Goal: Task Accomplishment & Management: Use online tool/utility

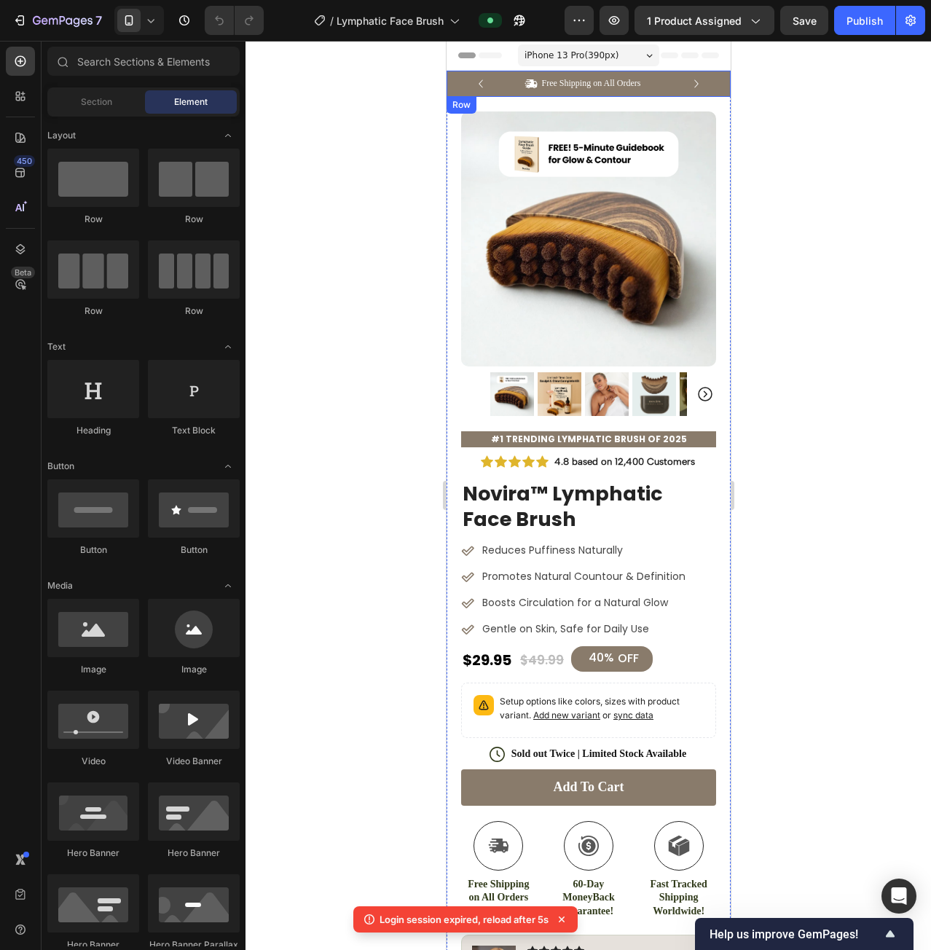
click at [710, 80] on div "Icon Free Shipping on All Orders Text Block Row Icon 12,000+ Happy Customers Te…" at bounding box center [588, 84] width 284 height 26
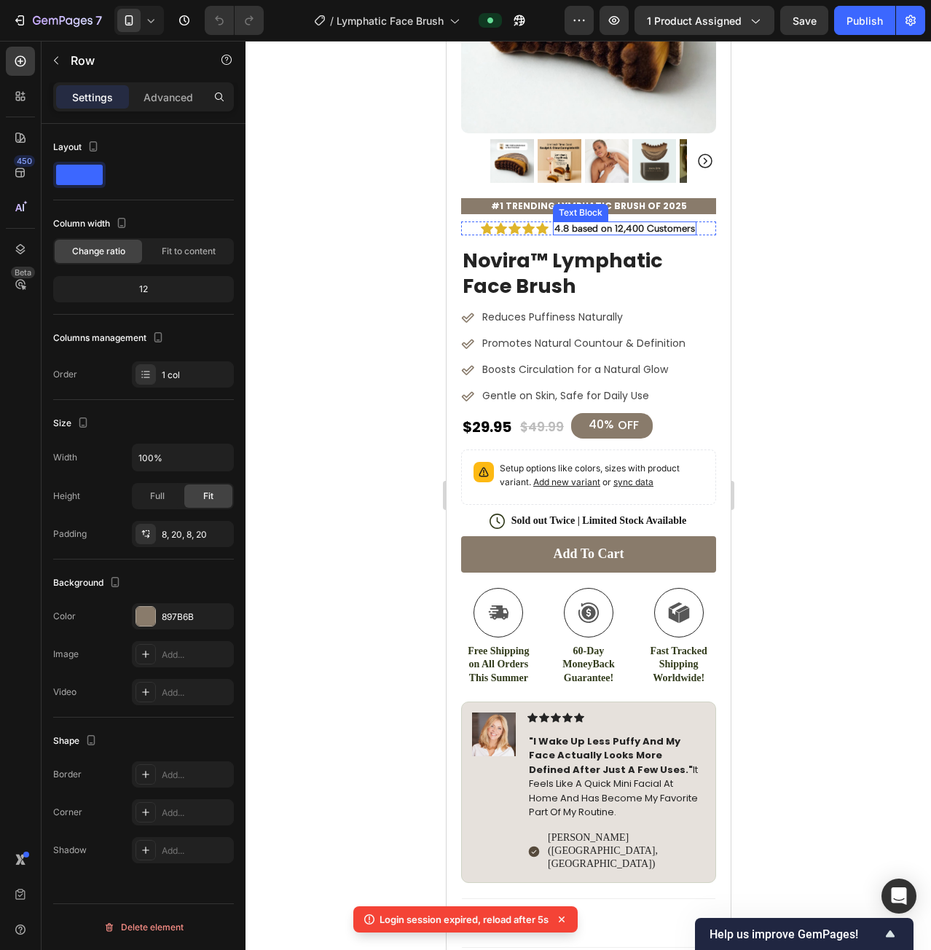
scroll to position [291, 0]
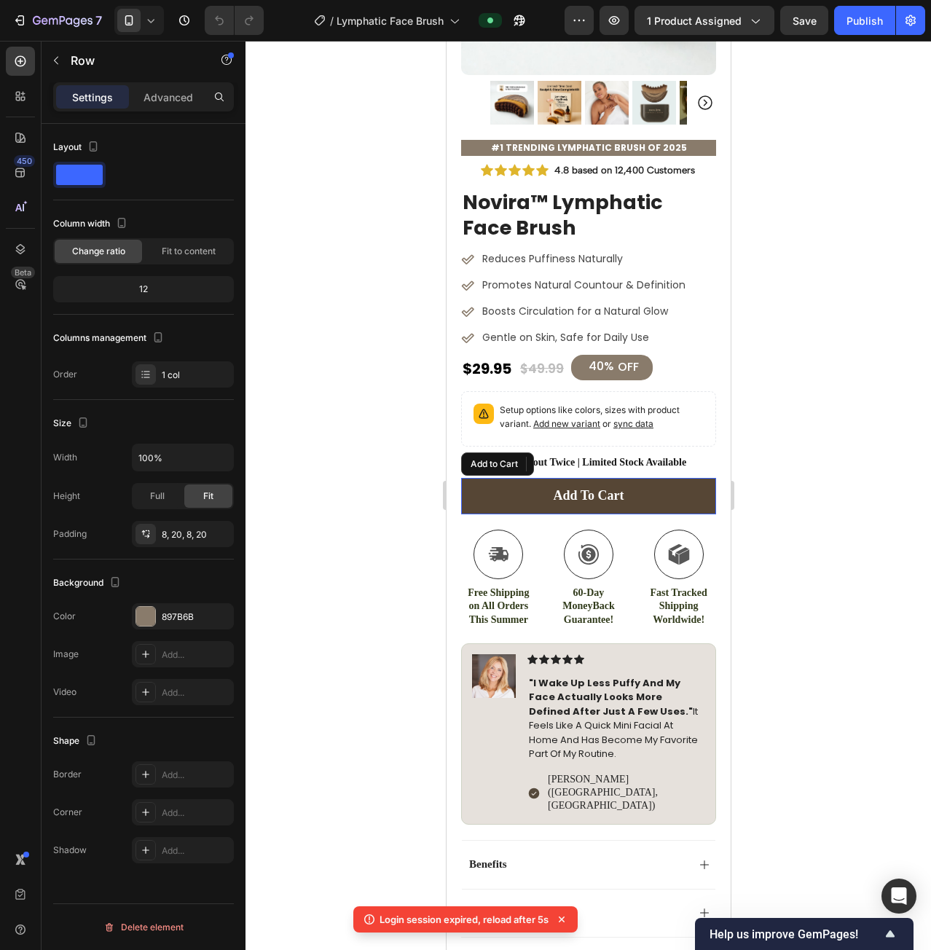
click at [671, 480] on button "Add to cart" at bounding box center [587, 496] width 255 height 36
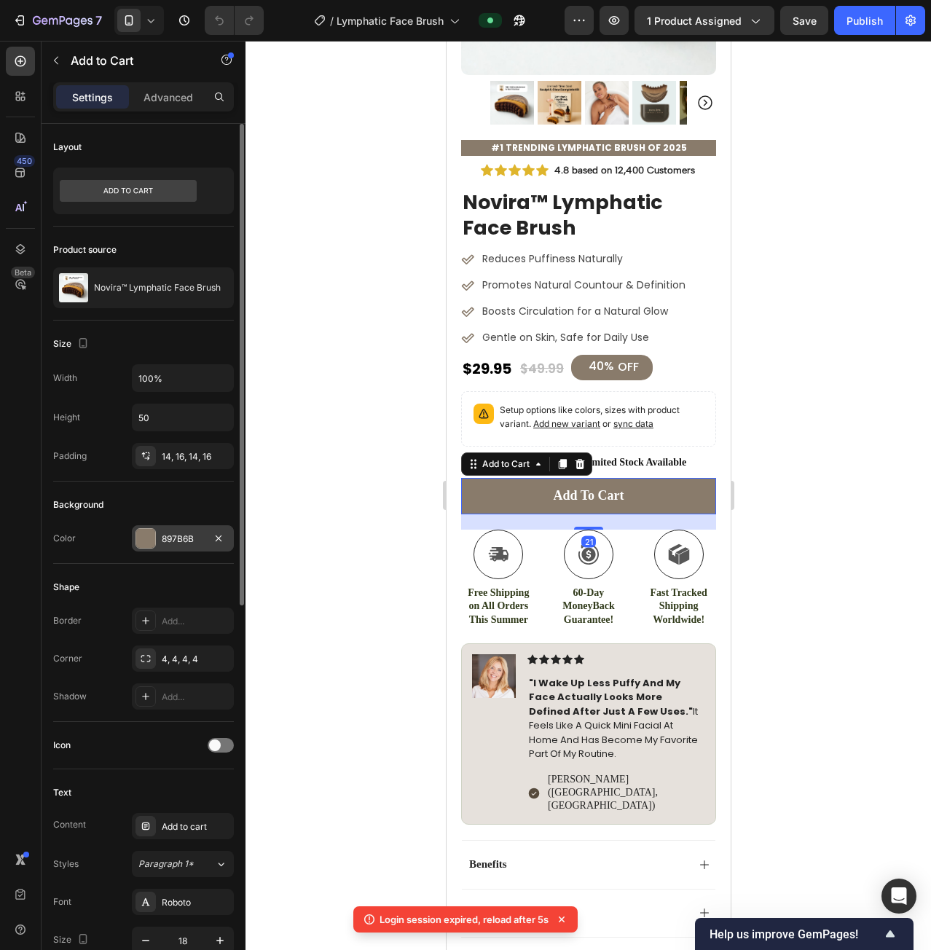
drag, startPoint x: 148, startPoint y: 549, endPoint x: 155, endPoint y: 547, distance: 7.4
click at [149, 549] on div "897B6B" at bounding box center [183, 538] width 102 height 26
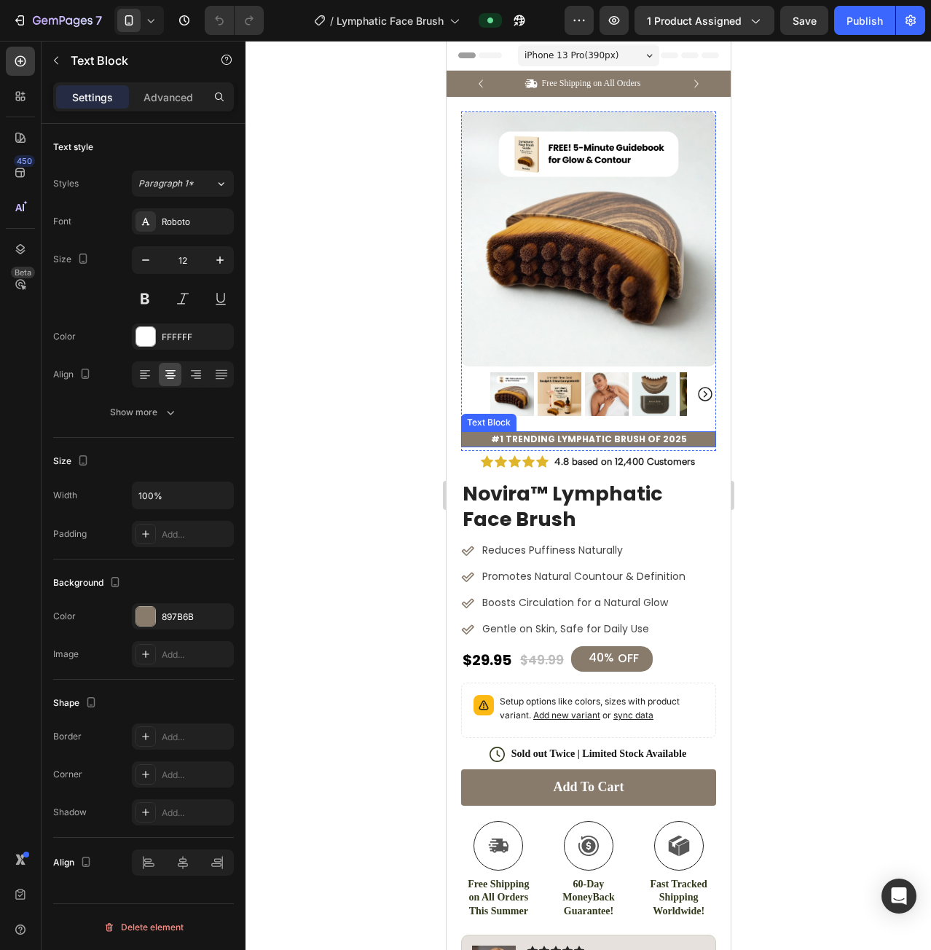
click at [694, 433] on p "#1 Trending Lymphatic Brush of 2025" at bounding box center [588, 439] width 252 height 13
click at [189, 621] on div "897B6B" at bounding box center [183, 617] width 42 height 13
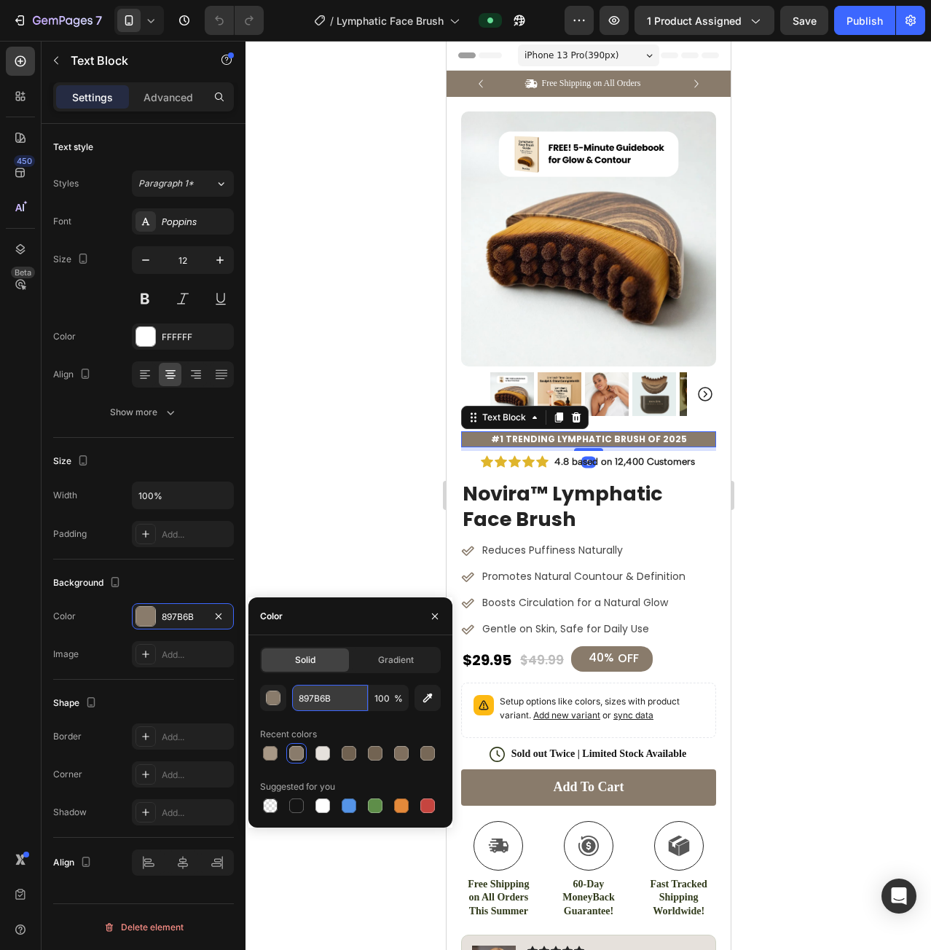
click at [334, 694] on input "897B6B" at bounding box center [330, 698] width 76 height 26
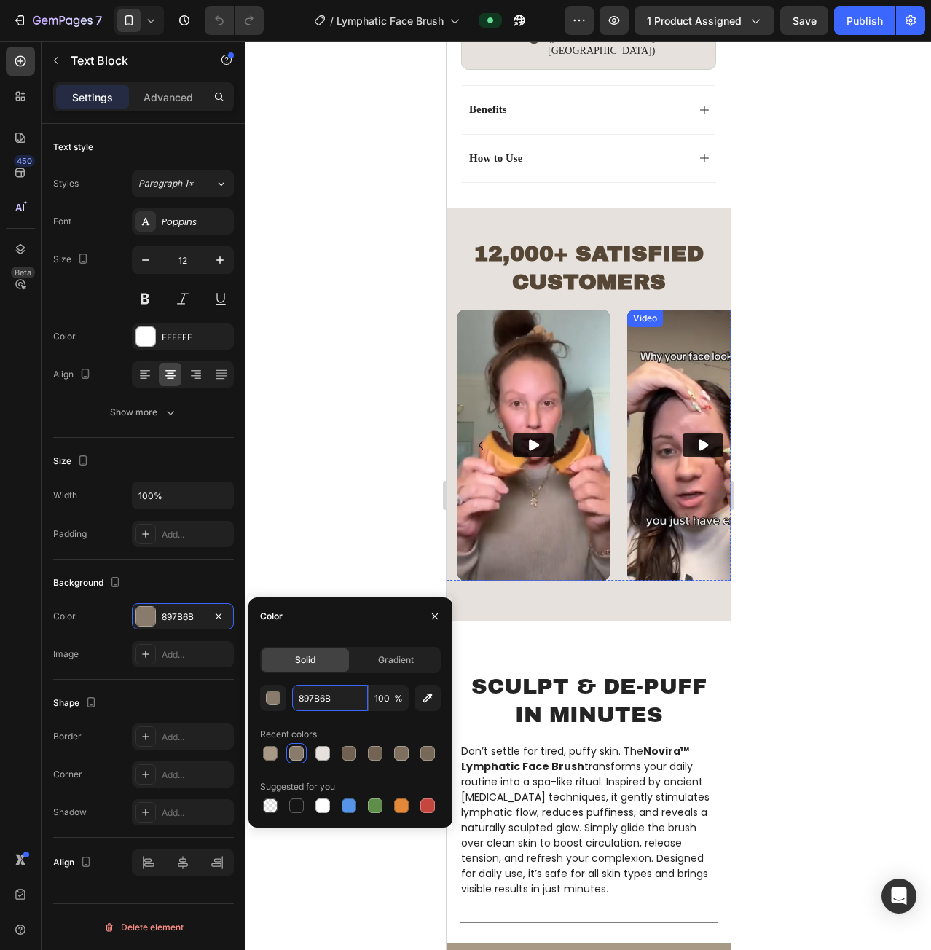
scroll to position [801, 0]
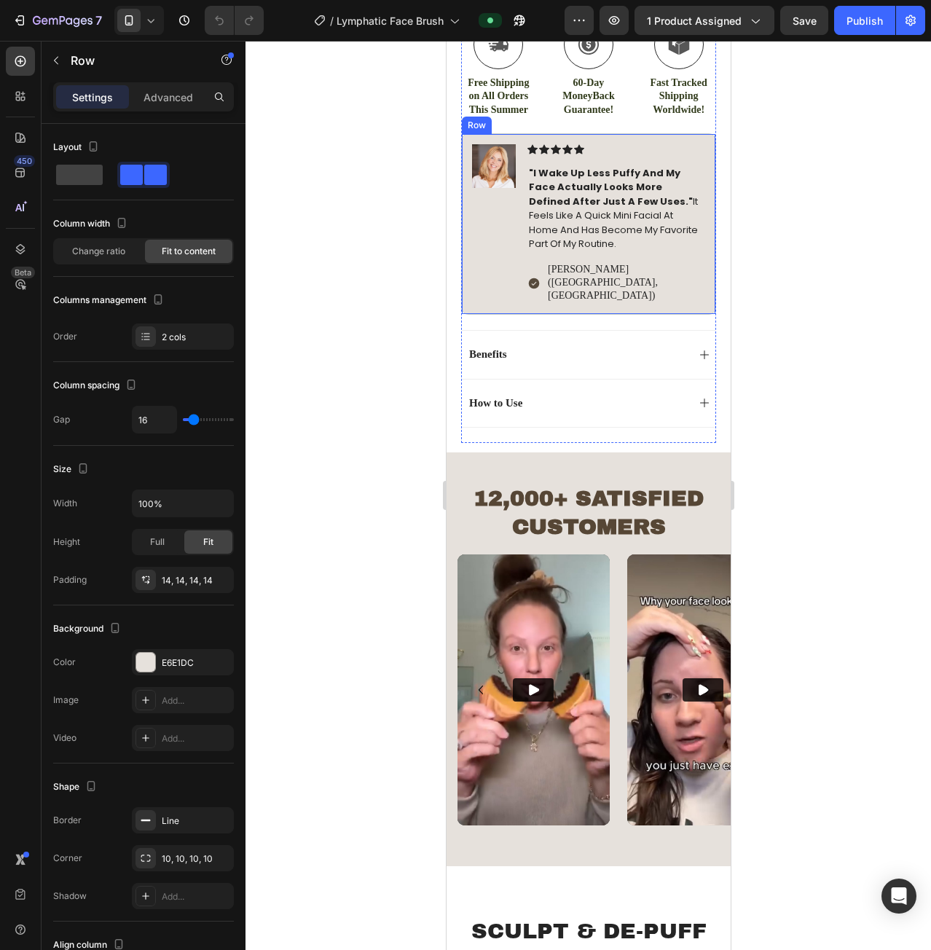
click at [676, 251] on div "Icon Icon Icon Icon Icon Icon List "i wake up less puffy and my face actually l…" at bounding box center [616, 224] width 178 height 160
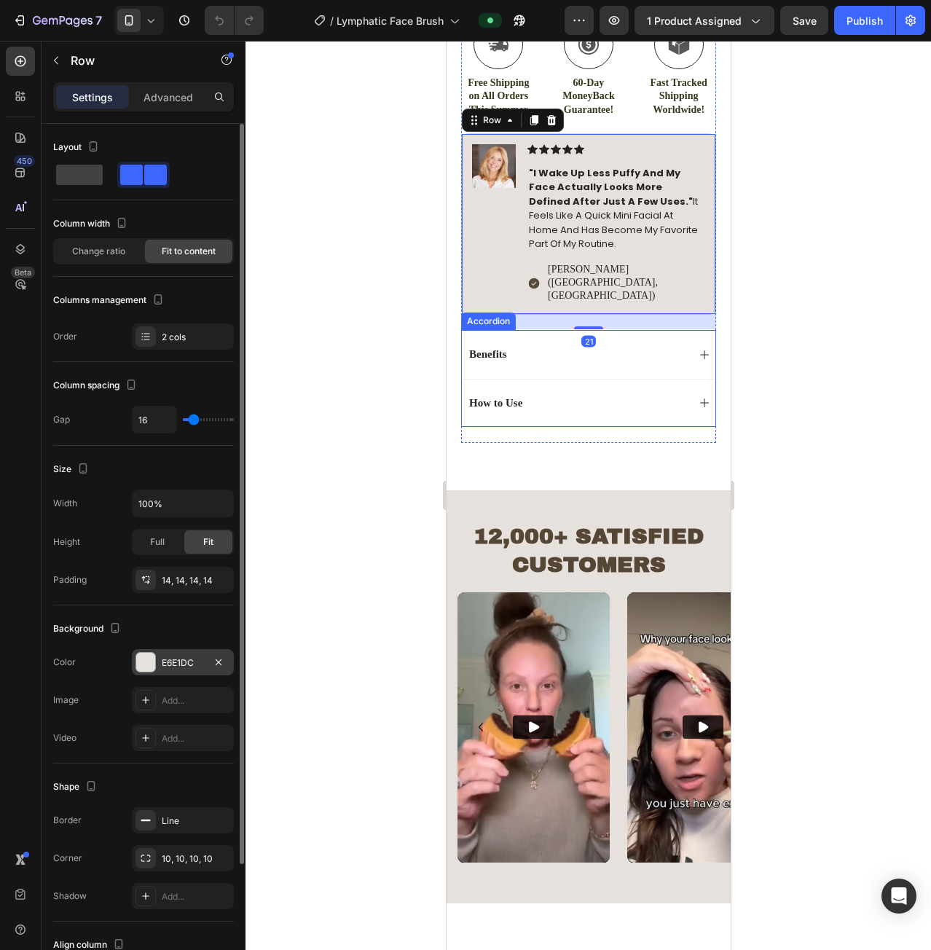
click at [191, 661] on div "E6E1DC" at bounding box center [183, 662] width 42 height 13
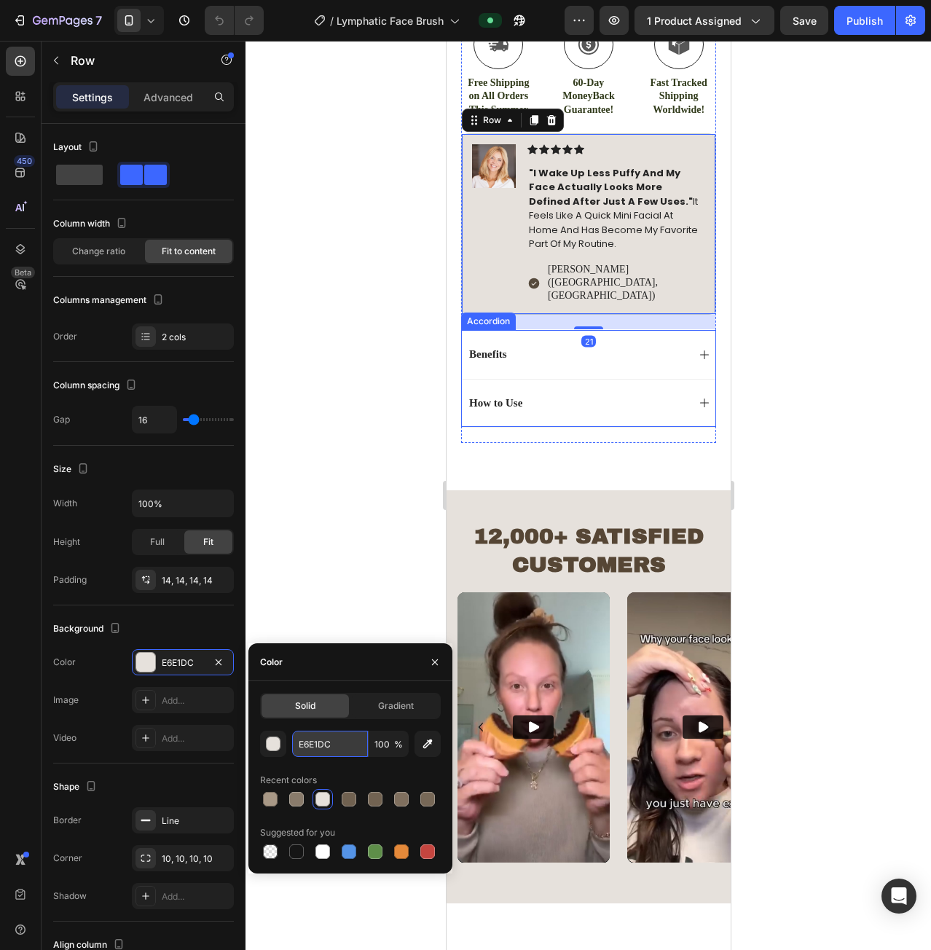
click at [311, 738] on input "E6E1DC" at bounding box center [330, 744] width 76 height 26
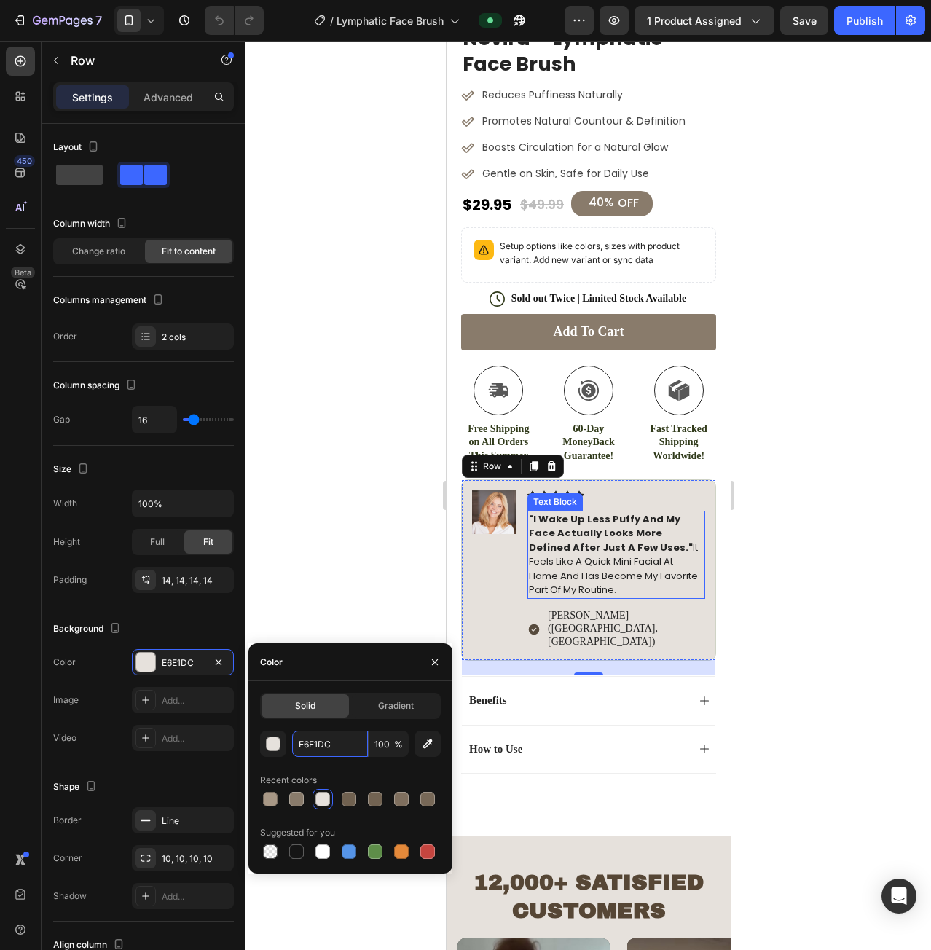
scroll to position [437, 0]
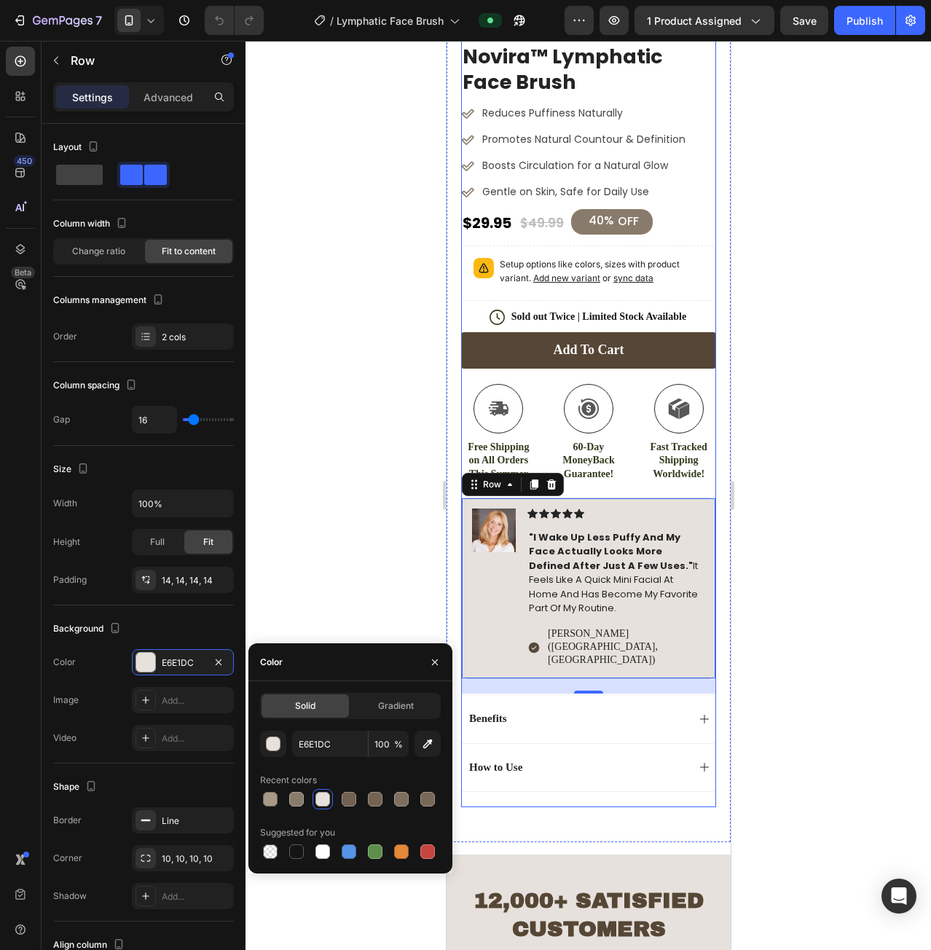
click at [620, 332] on button "Add to cart" at bounding box center [587, 350] width 255 height 36
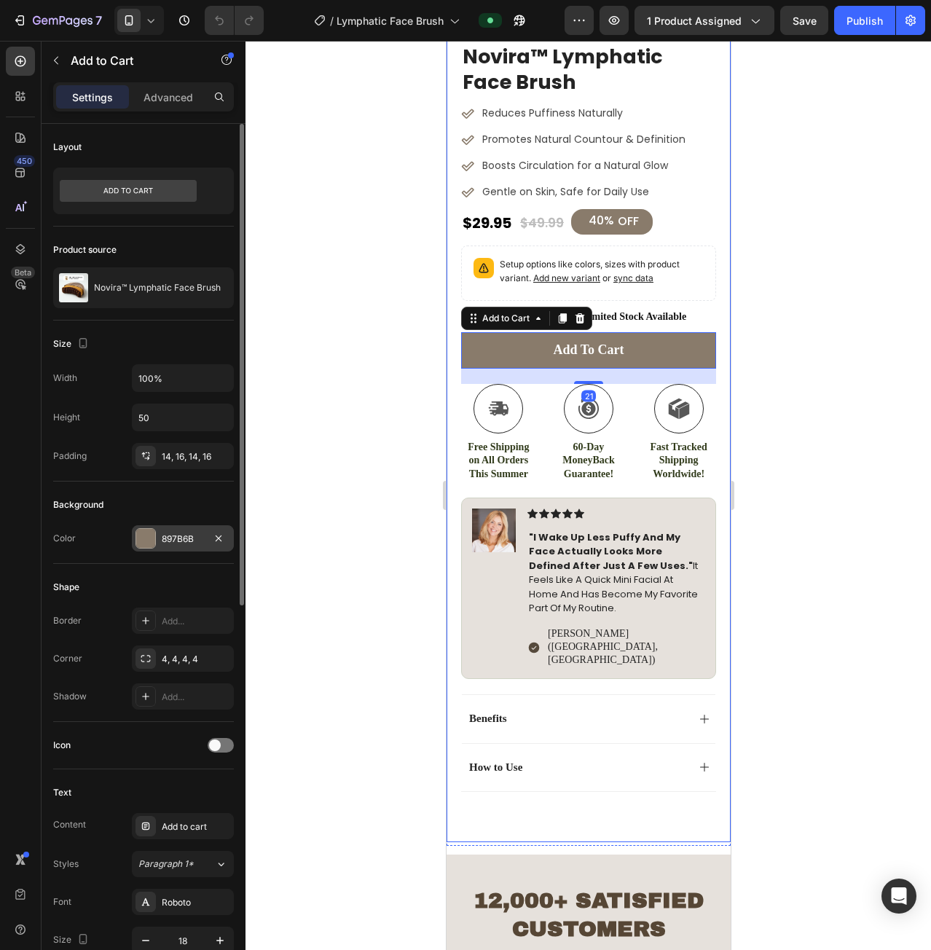
click at [178, 536] on div "897B6B" at bounding box center [183, 539] width 42 height 13
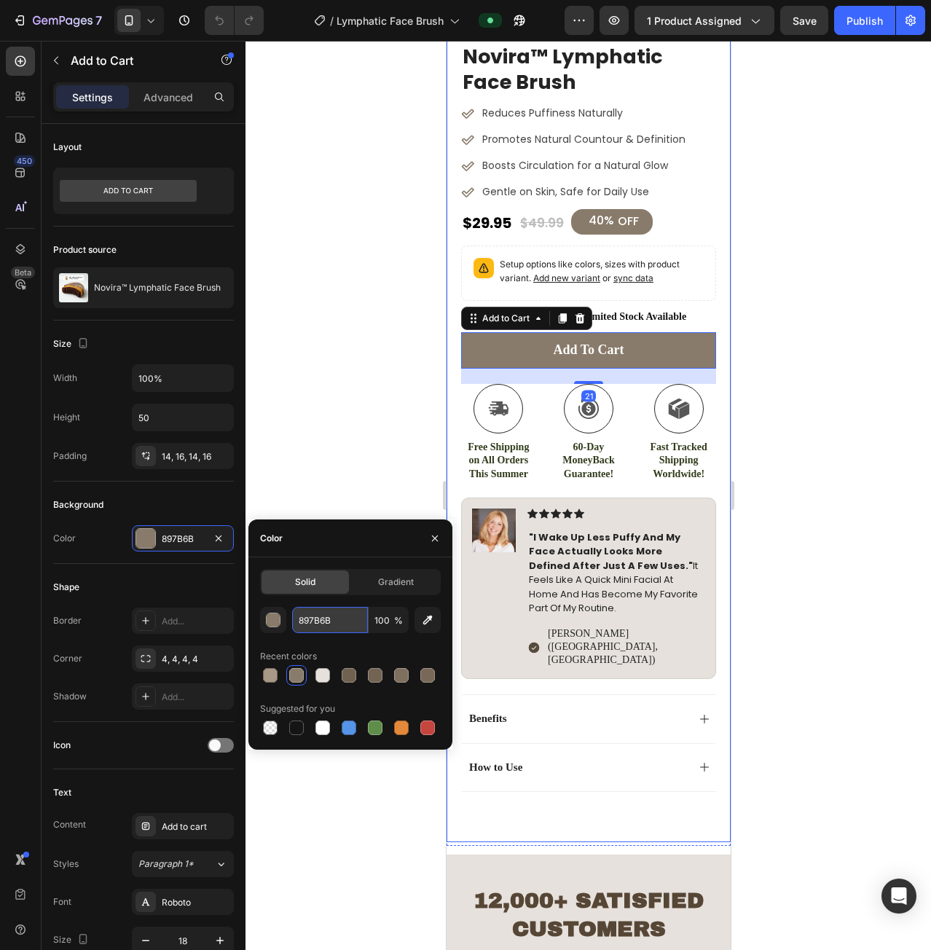
click at [327, 608] on input "897B6B" at bounding box center [330, 620] width 76 height 26
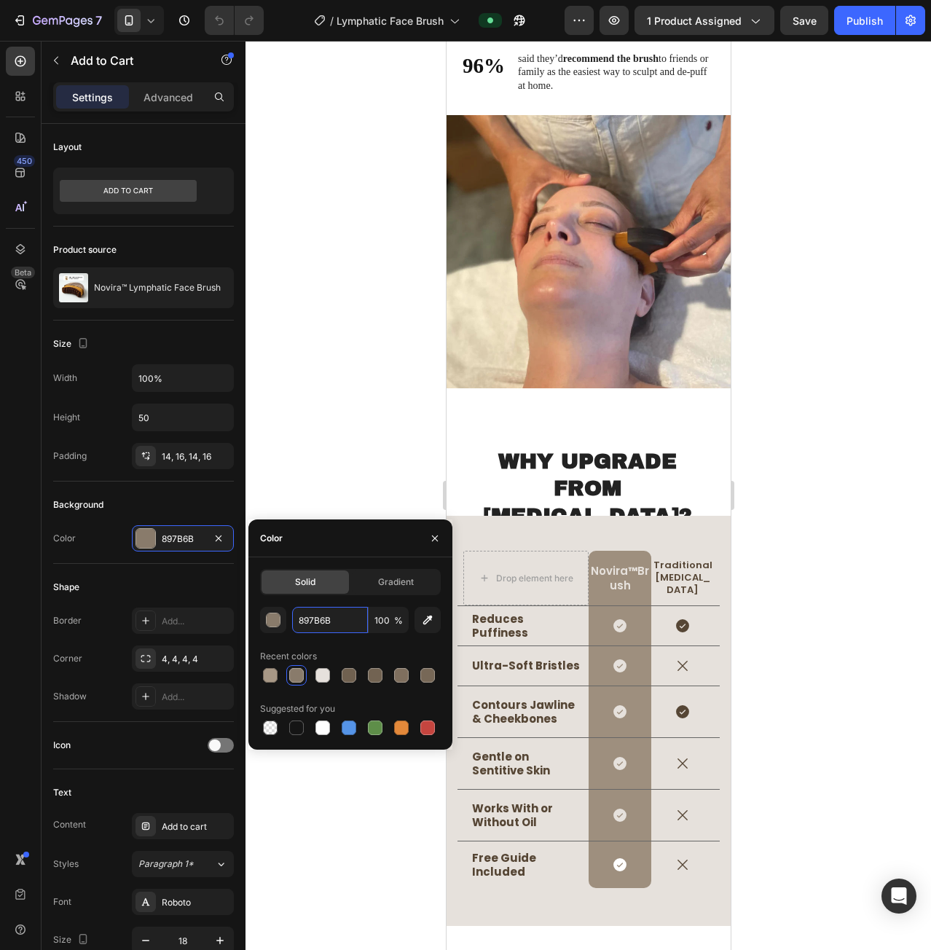
scroll to position [3206, 0]
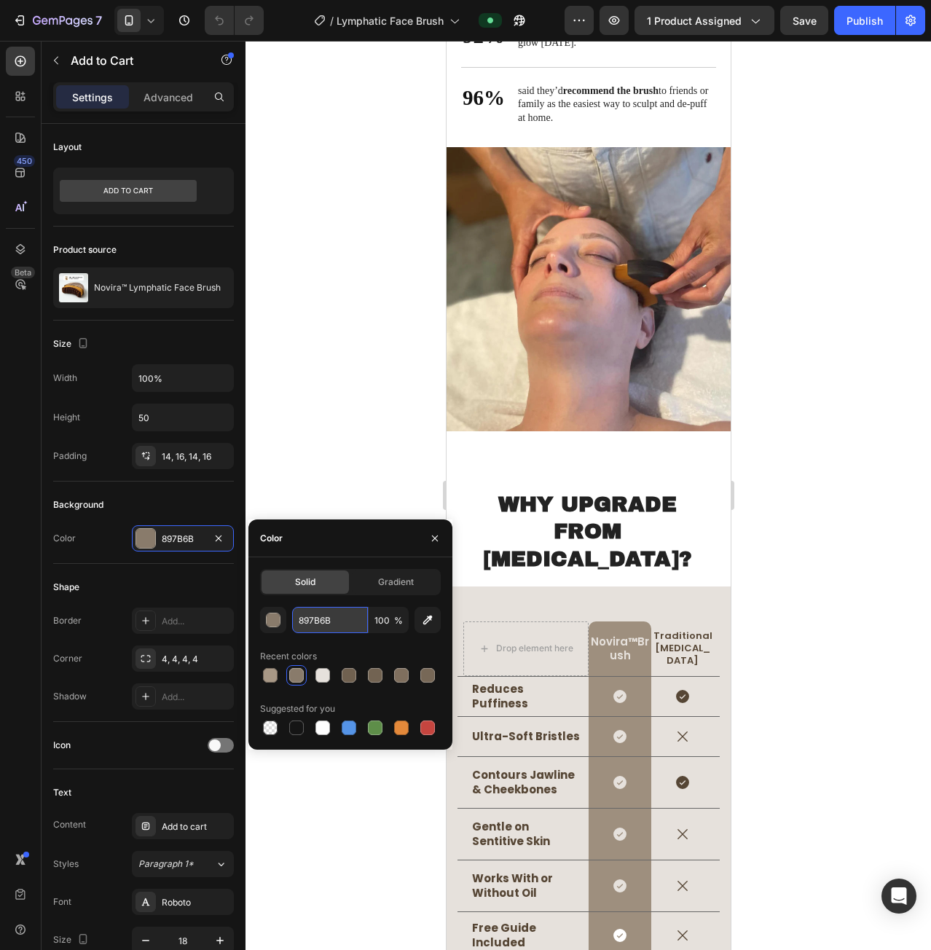
click at [340, 618] on input "897B6B" at bounding box center [330, 620] width 76 height 26
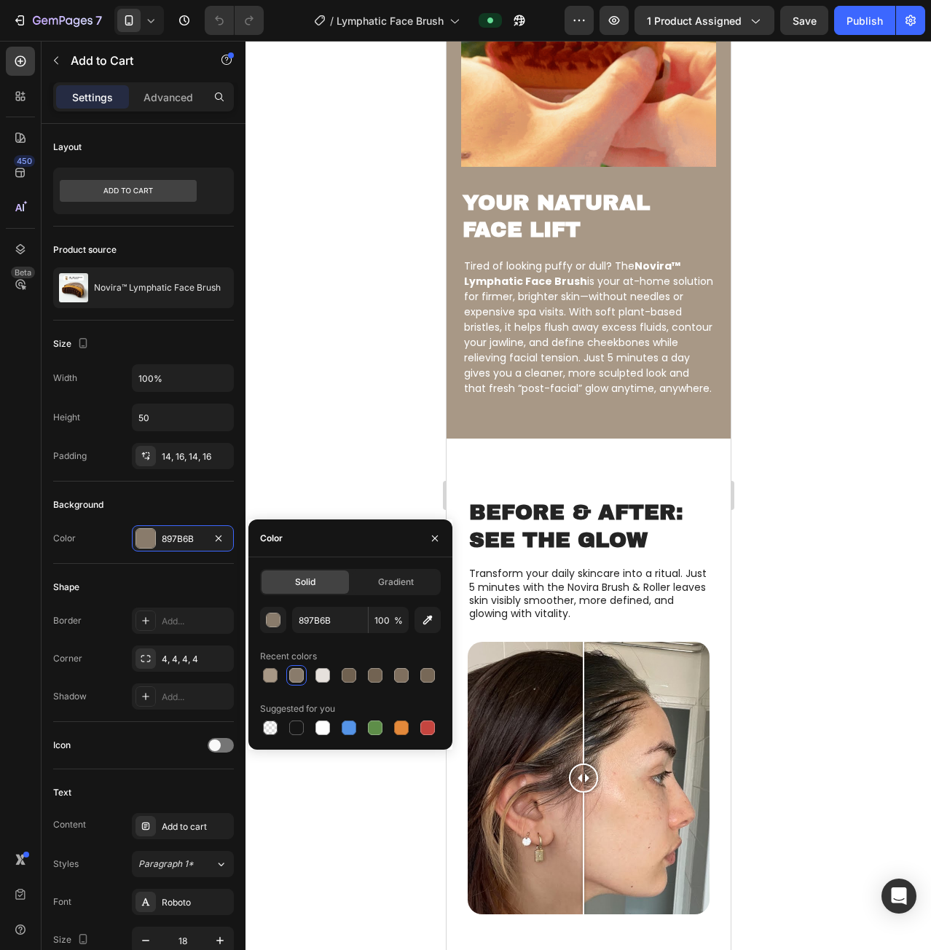
click at [359, 428] on div at bounding box center [589, 495] width 686 height 909
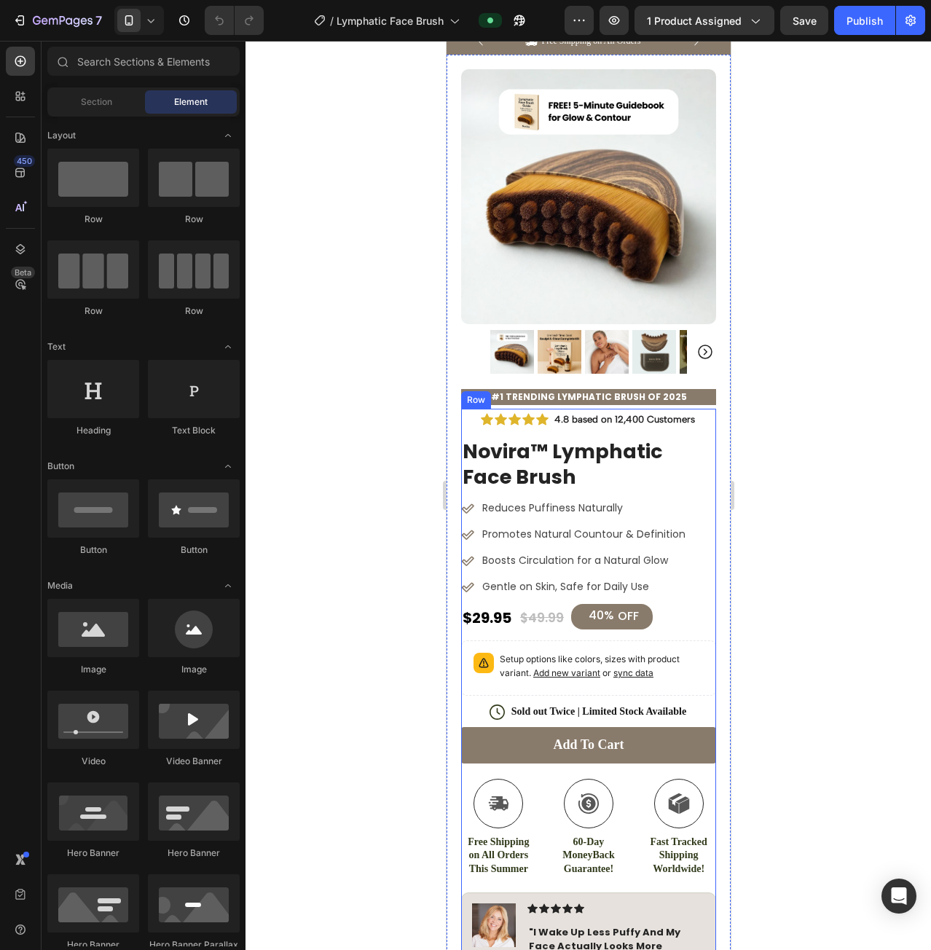
scroll to position [219, 0]
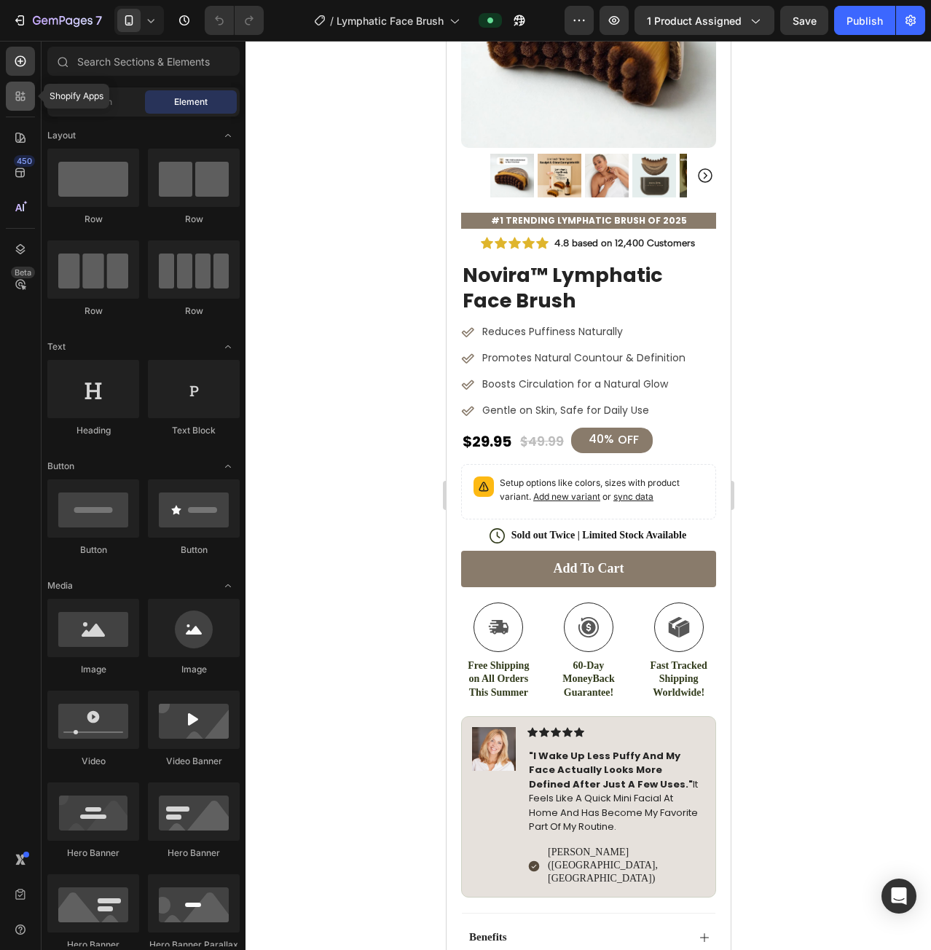
click at [23, 96] on icon at bounding box center [20, 96] width 15 height 15
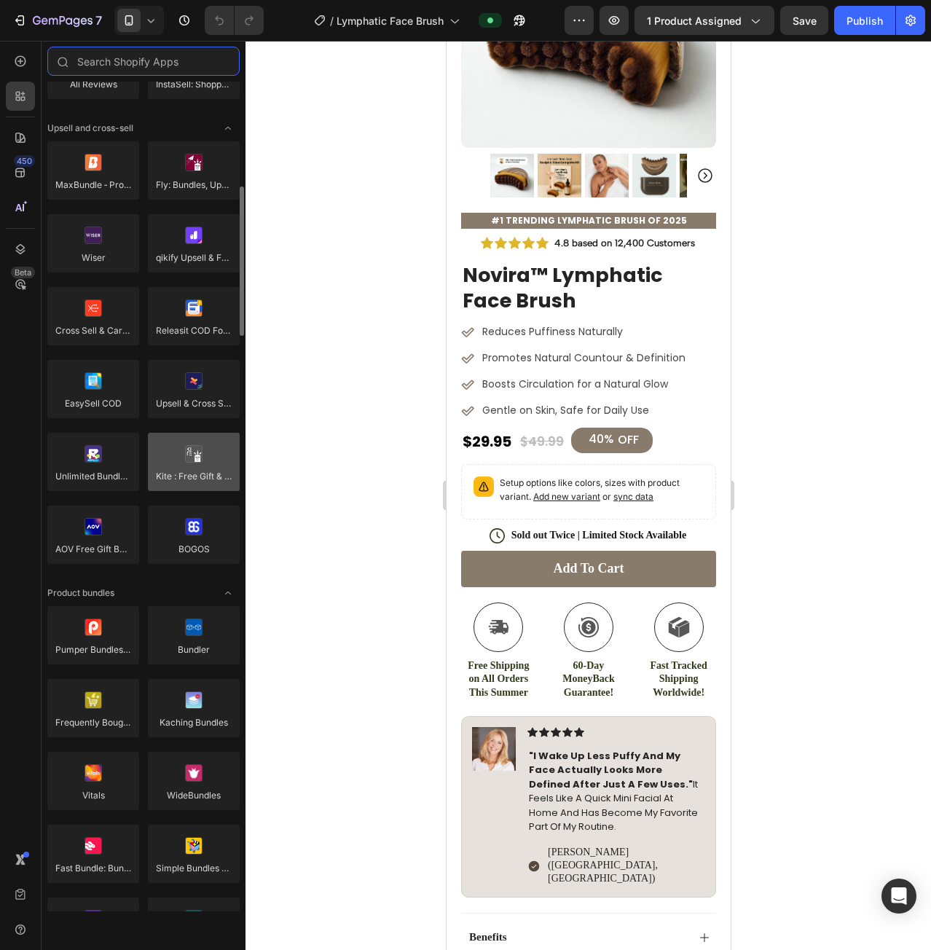
scroll to position [656, 0]
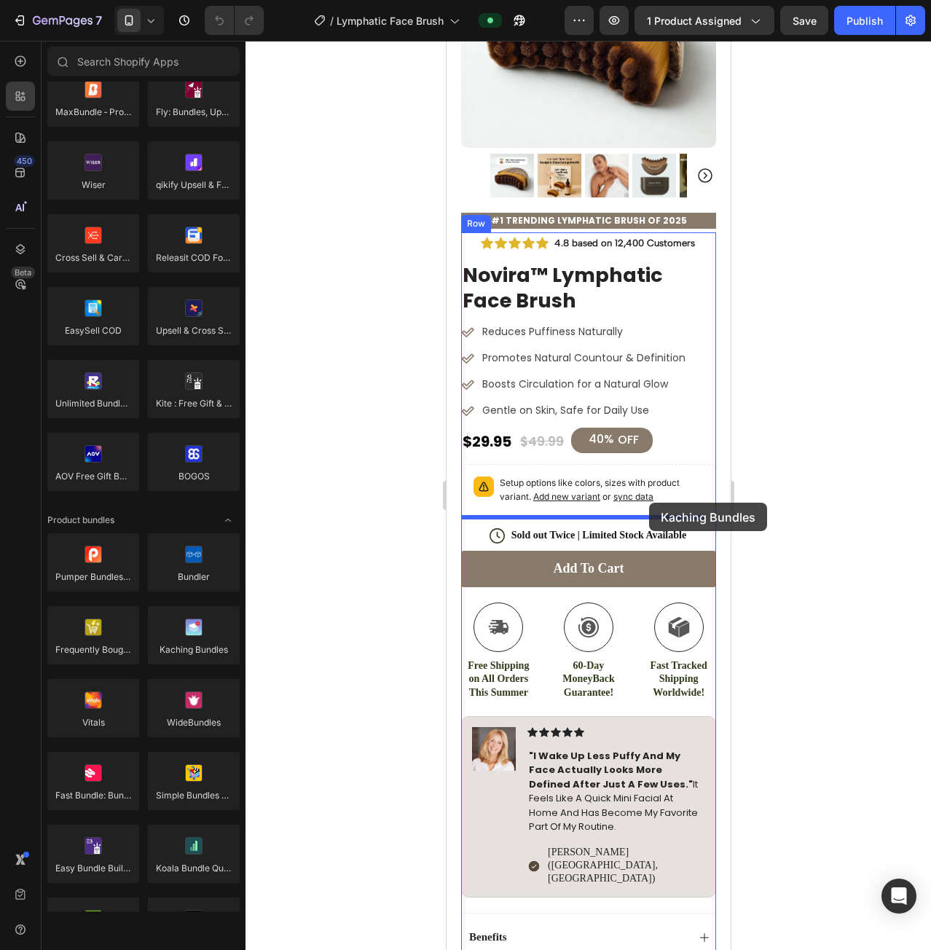
drag, startPoint x: 645, startPoint y: 685, endPoint x: 654, endPoint y: 506, distance: 179.5
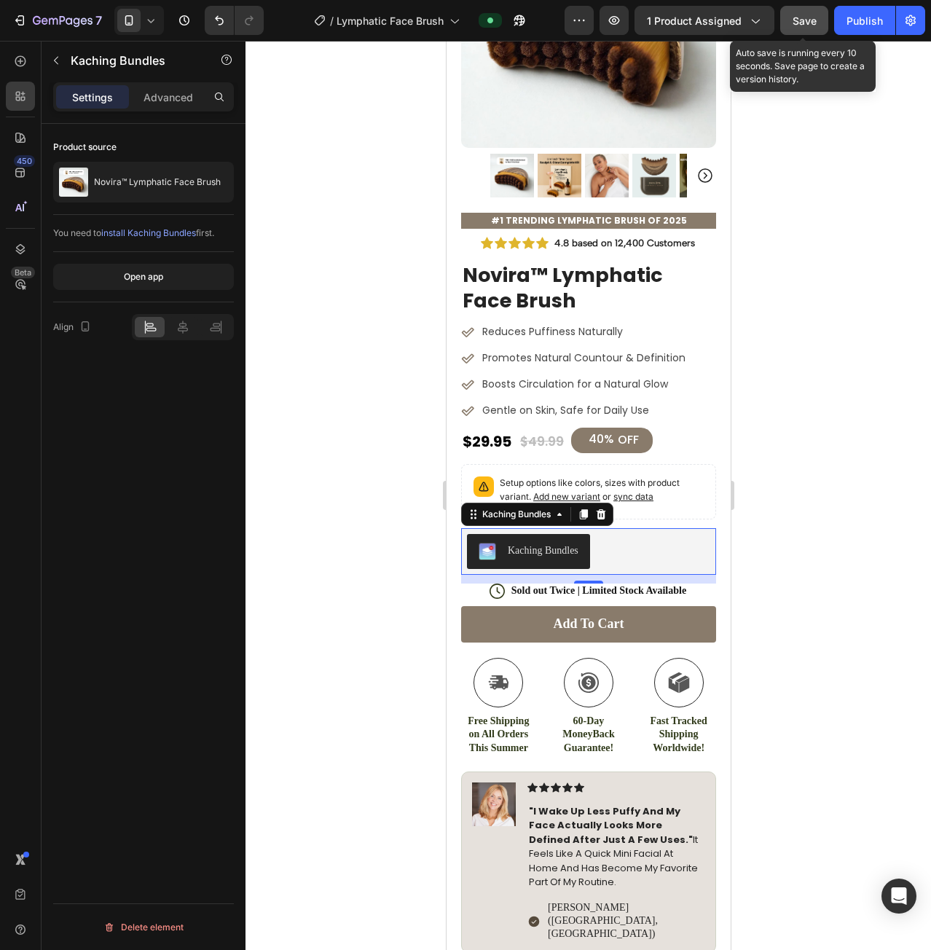
click at [814, 23] on span "Save" at bounding box center [805, 21] width 24 height 12
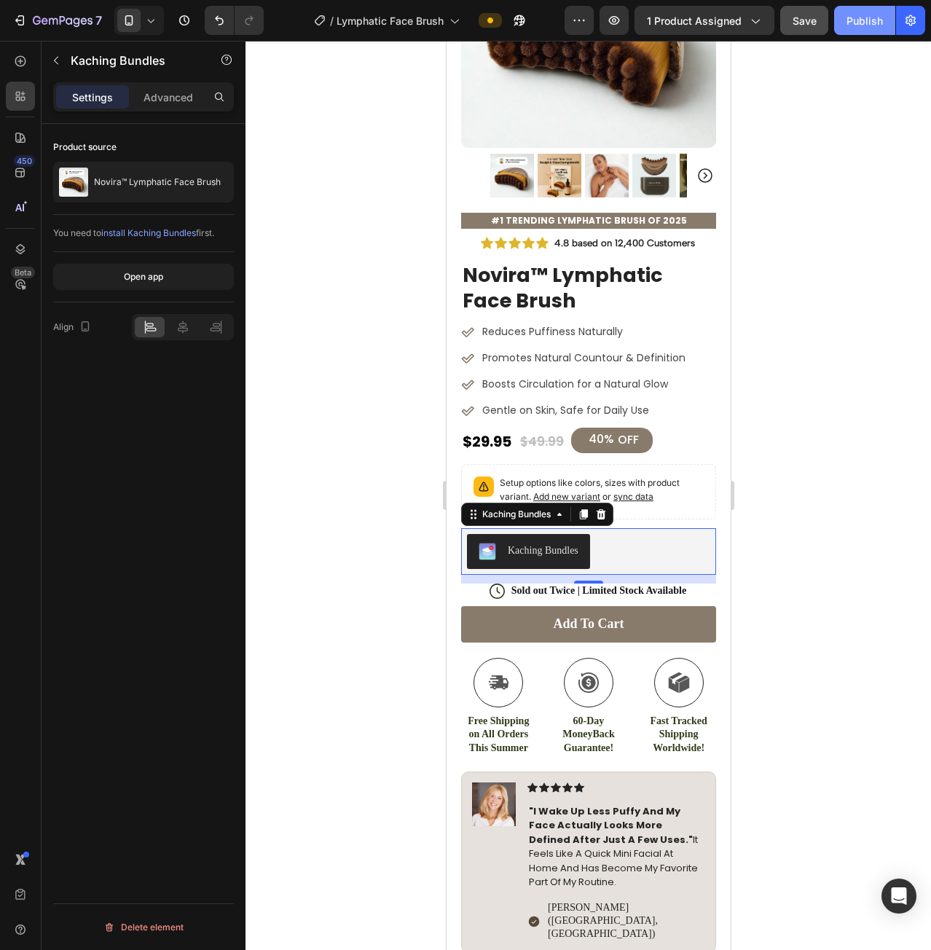
click at [847, 23] on div "Publish" at bounding box center [865, 20] width 36 height 15
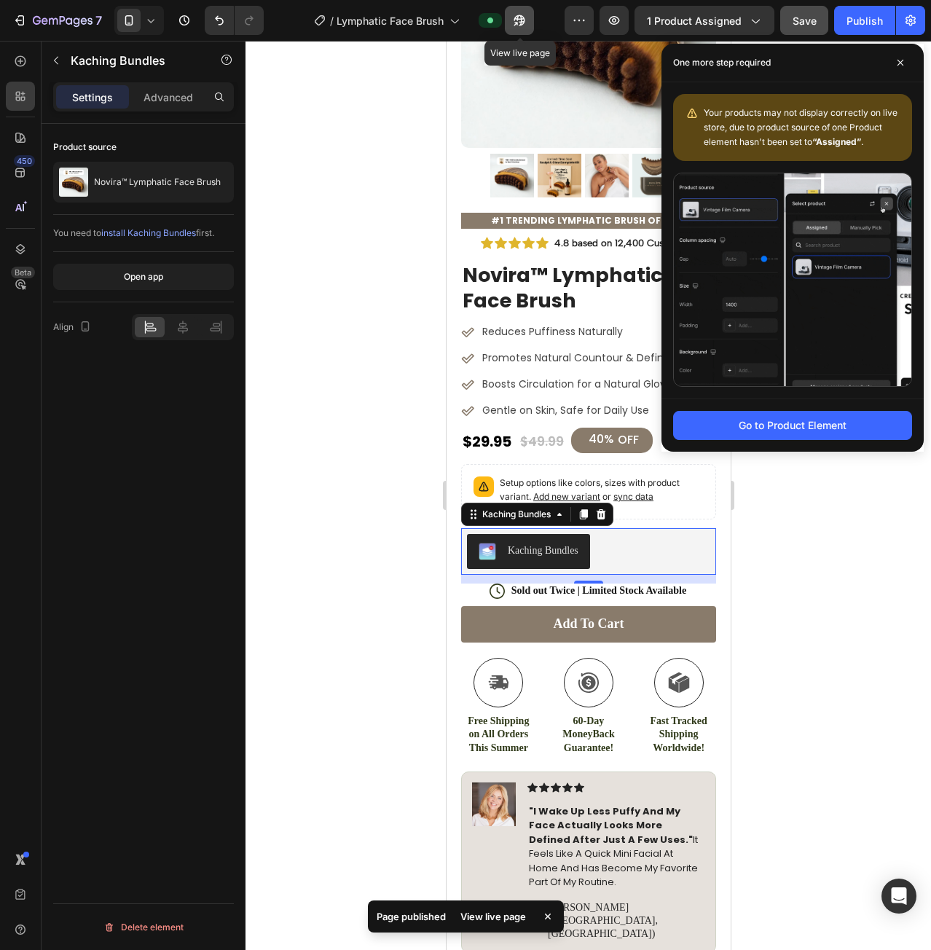
click at [514, 19] on icon "button" at bounding box center [519, 20] width 15 height 15
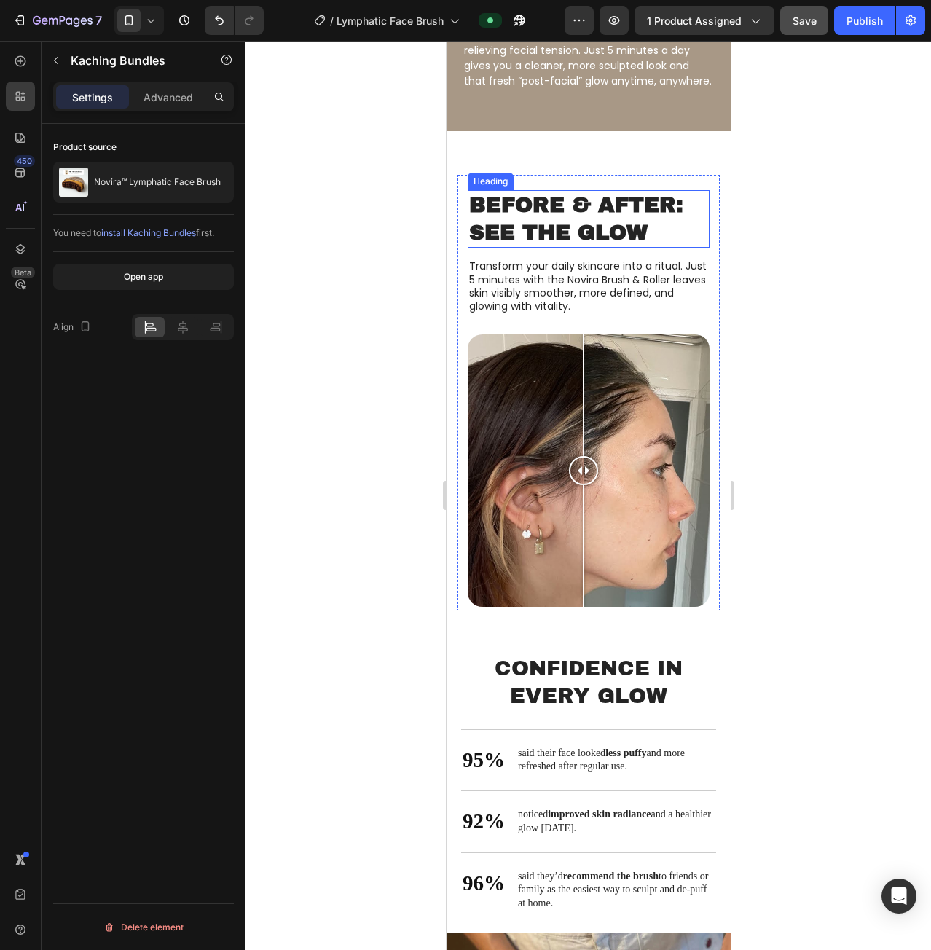
scroll to position [2477, 0]
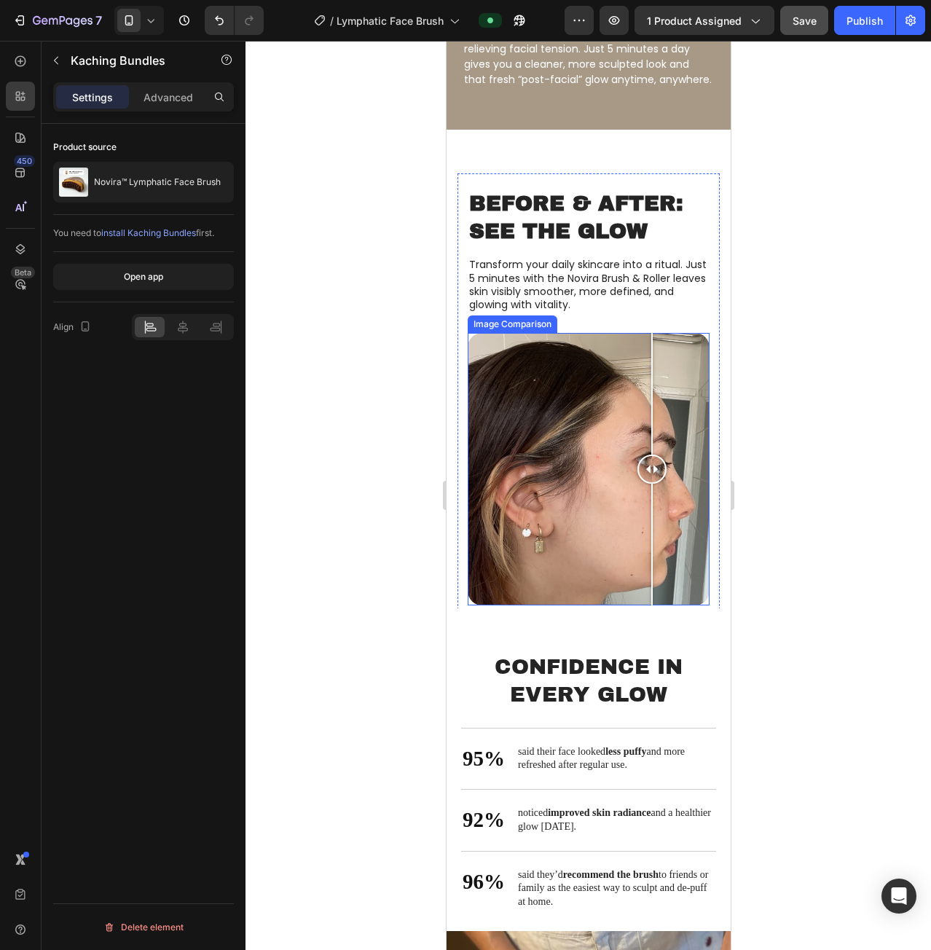
click at [651, 447] on div at bounding box center [588, 469] width 242 height 272
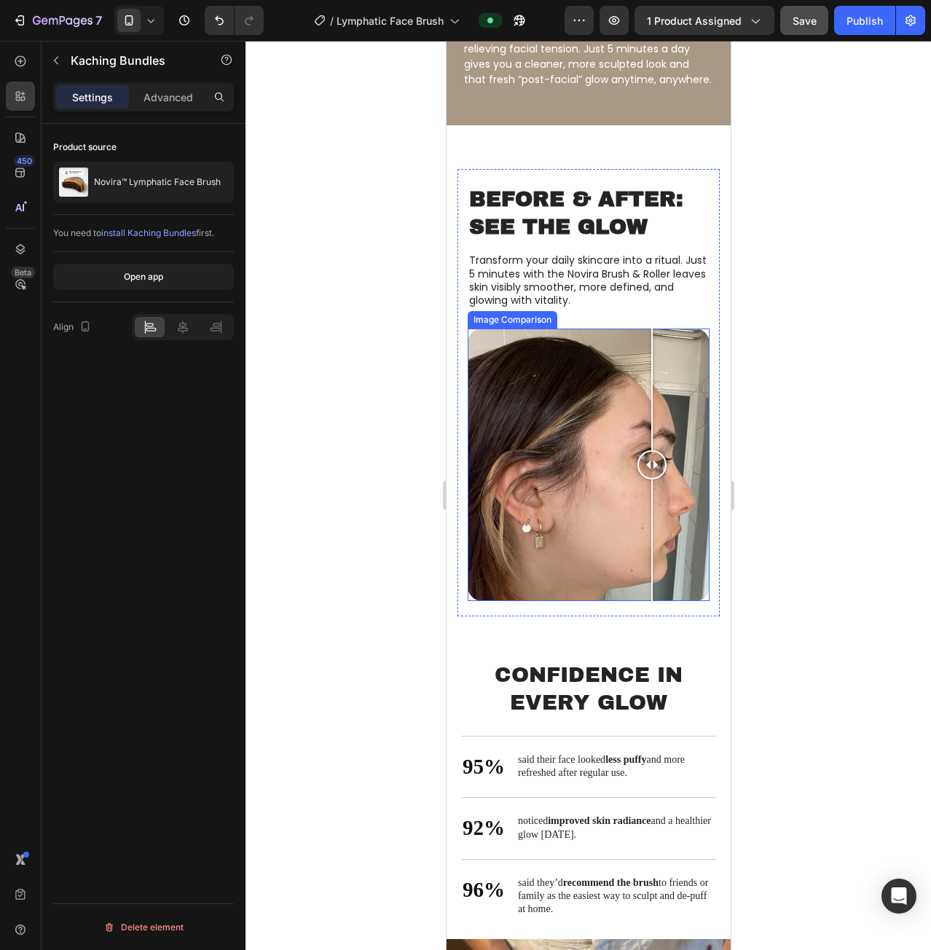
click at [599, 362] on div at bounding box center [588, 465] width 242 height 272
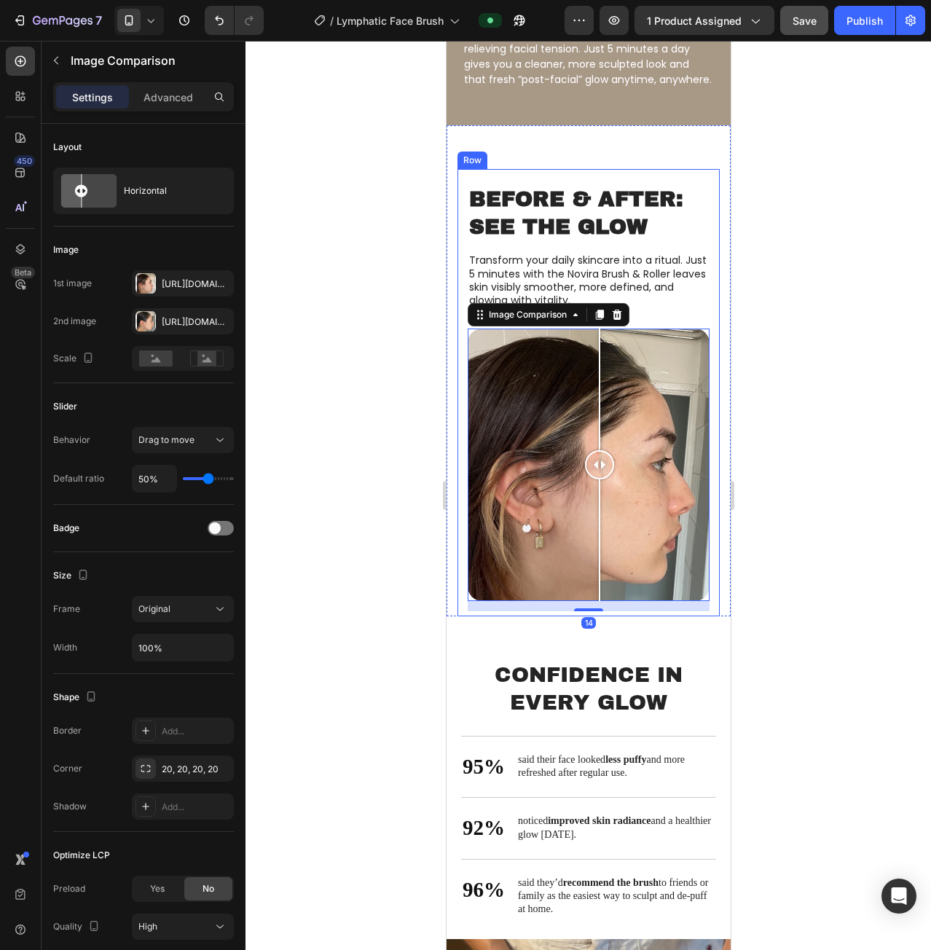
click at [648, 319] on div "Before & After: See the Glow Heading Transform your daily skincare into a ritua…" at bounding box center [588, 256] width 242 height 144
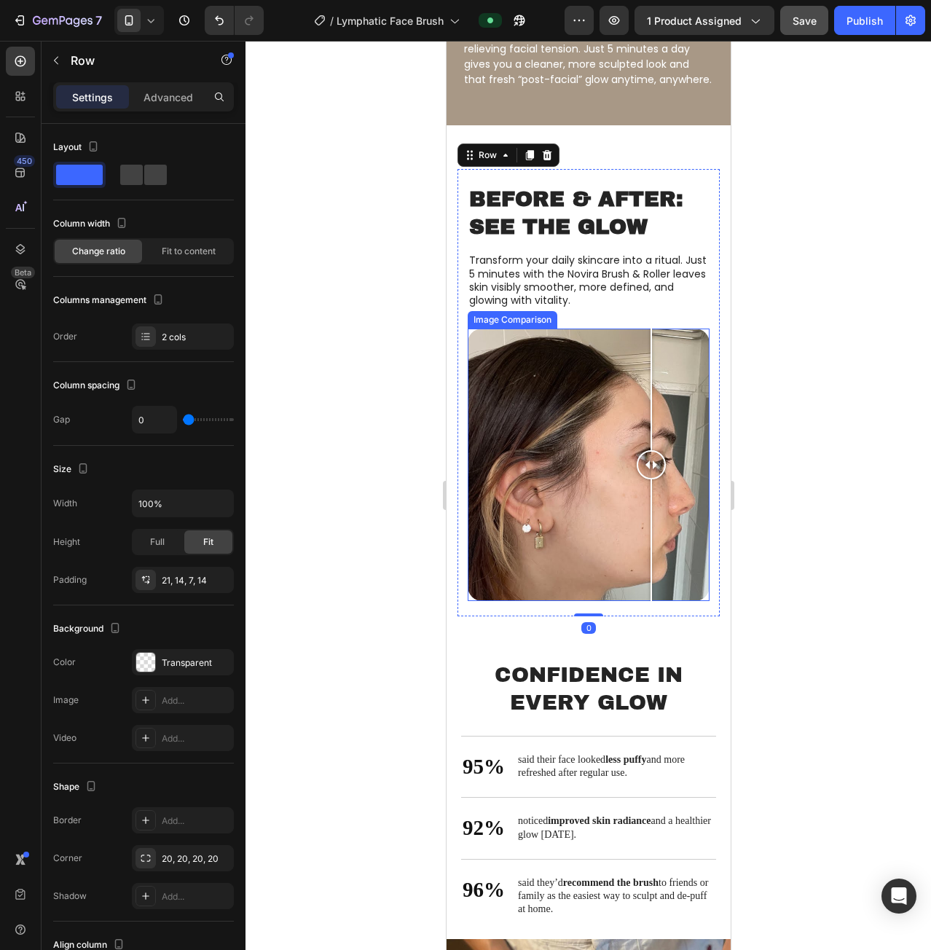
click at [651, 364] on div at bounding box center [588, 465] width 242 height 272
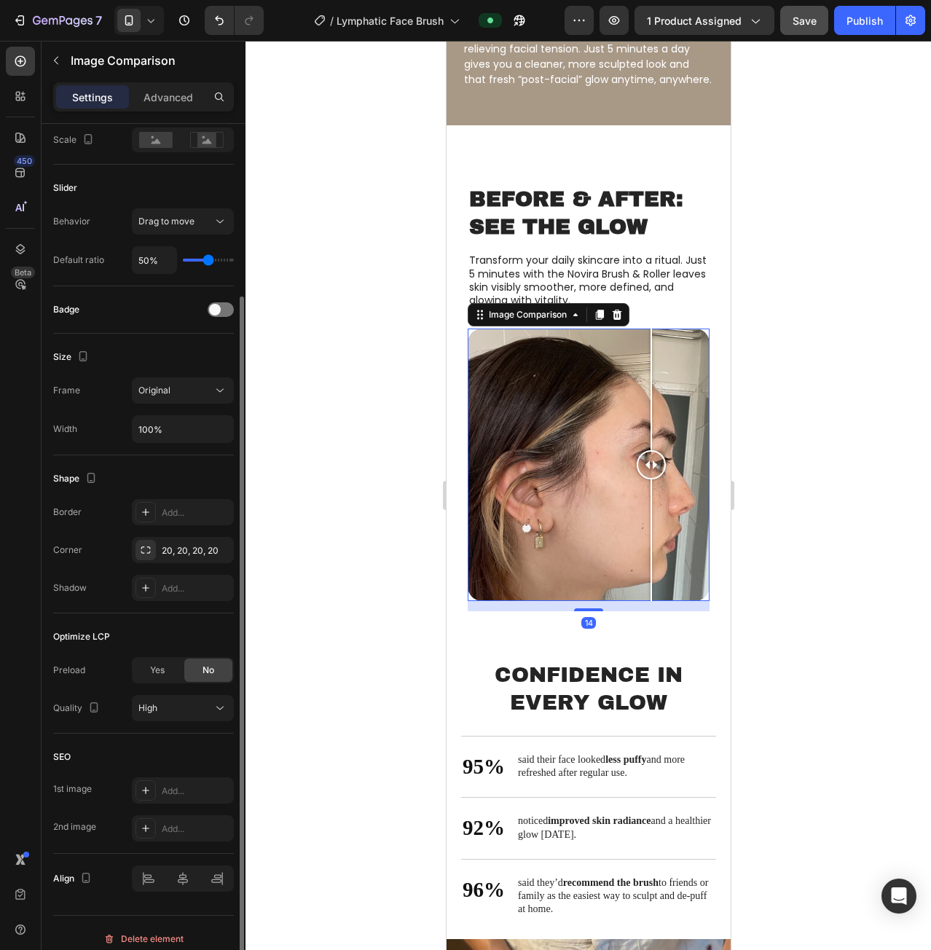
scroll to position [230, 0]
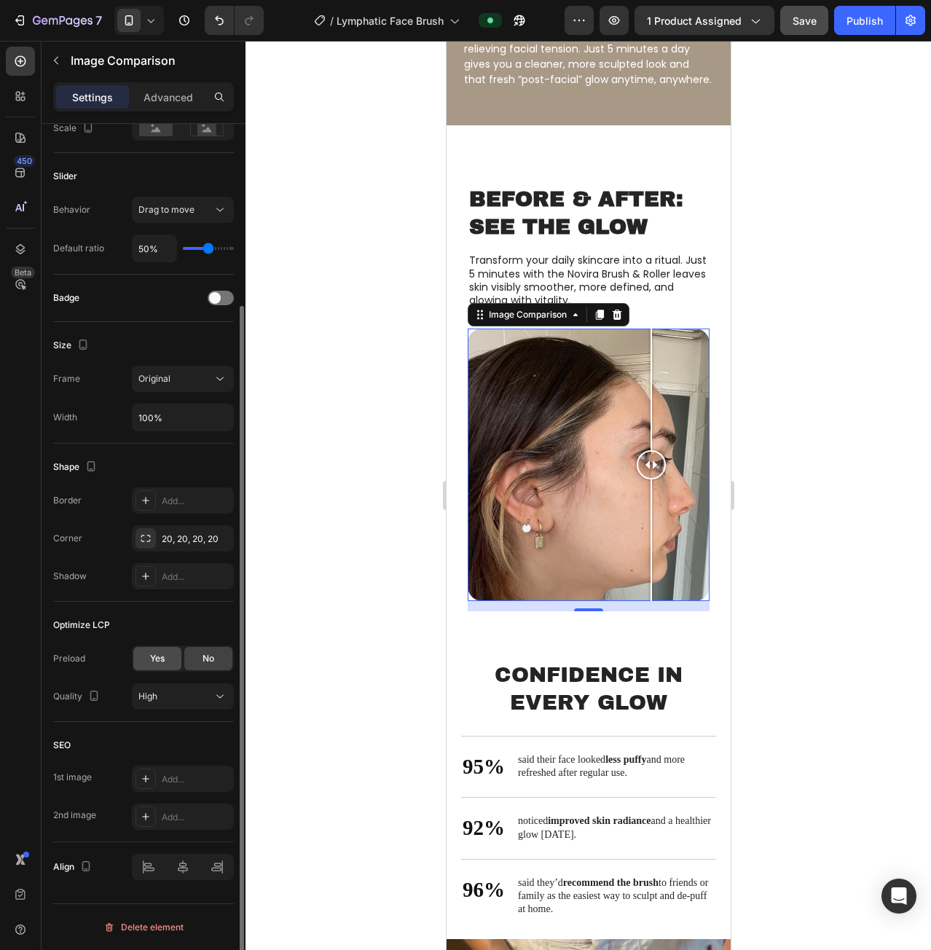
click at [170, 654] on div "Yes" at bounding box center [157, 658] width 48 height 23
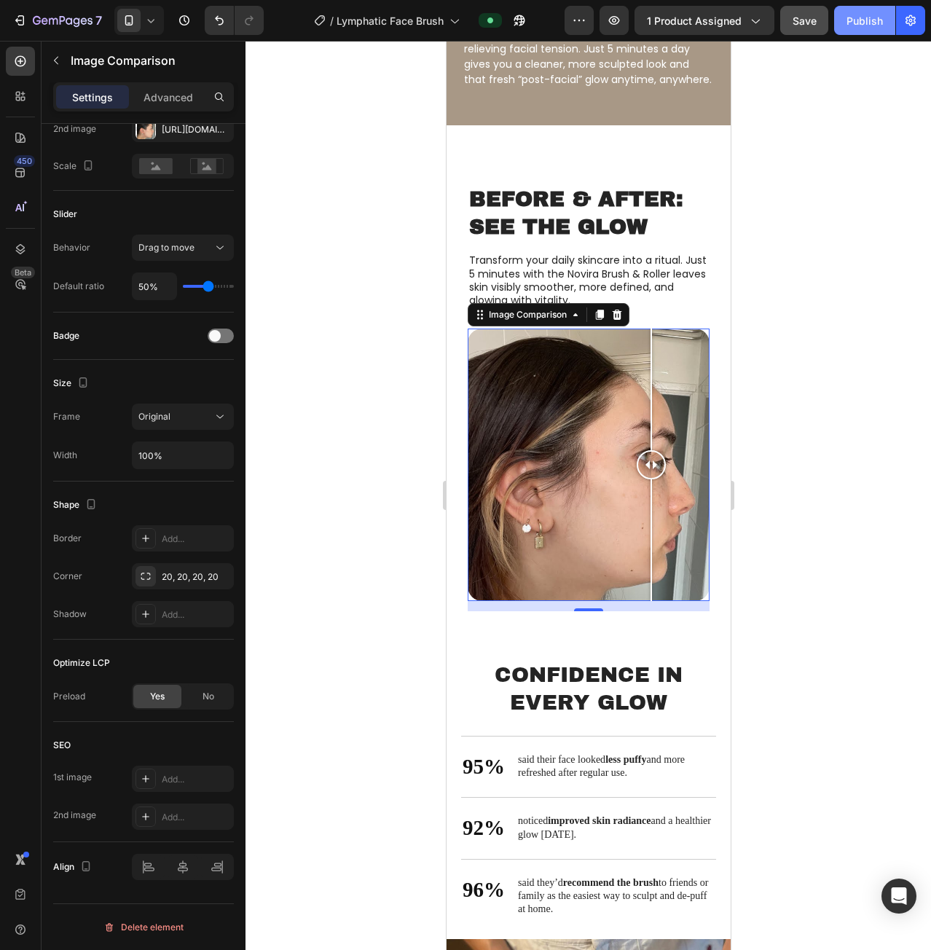
click at [856, 27] on div "Publish" at bounding box center [865, 20] width 36 height 15
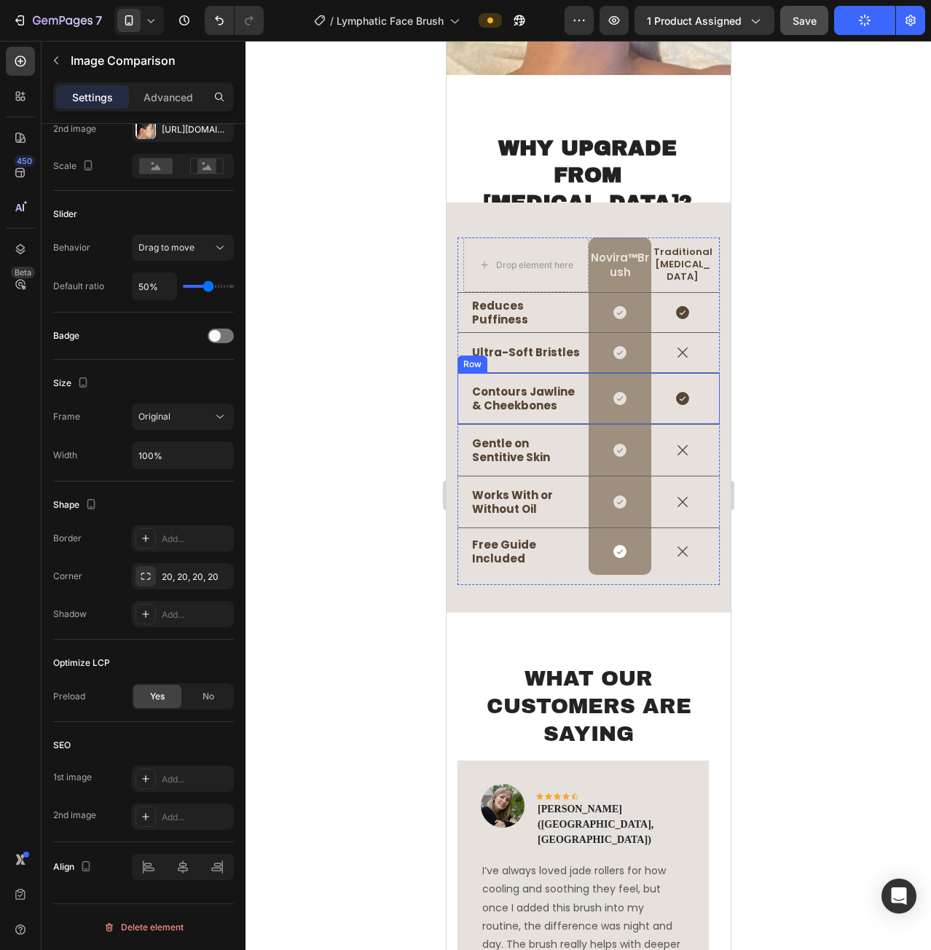
scroll to position [3864, 0]
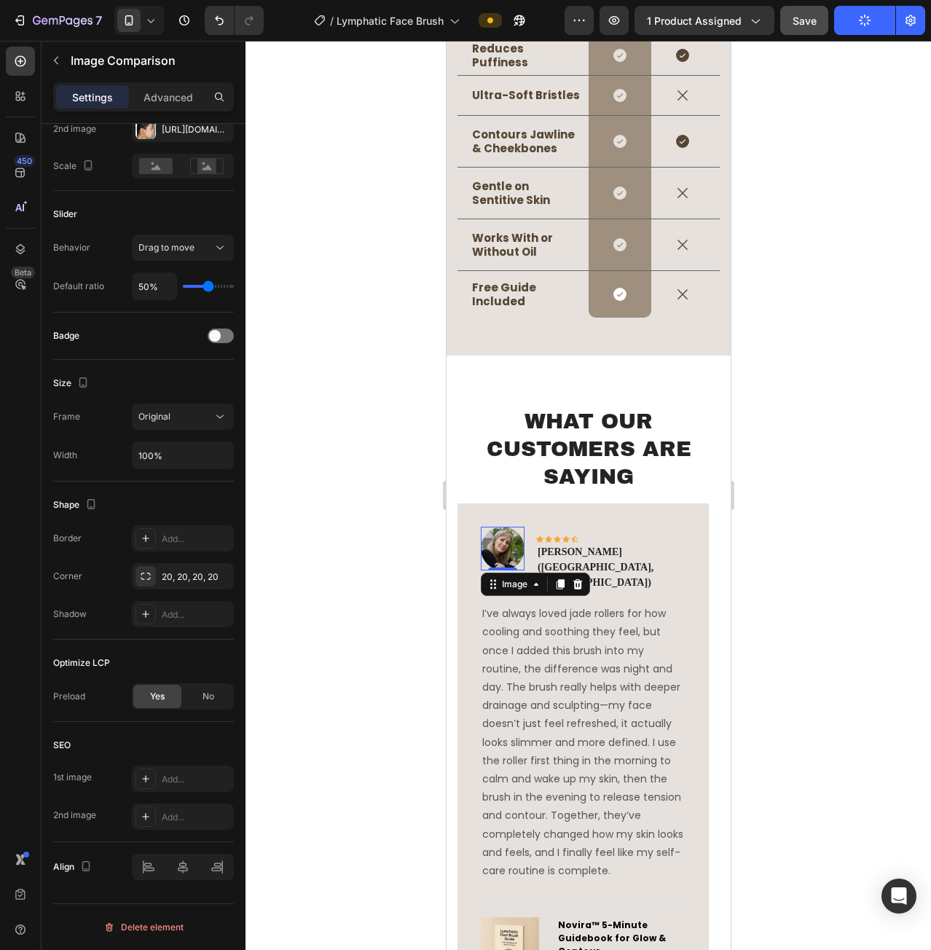
click at [506, 544] on img at bounding box center [502, 549] width 44 height 44
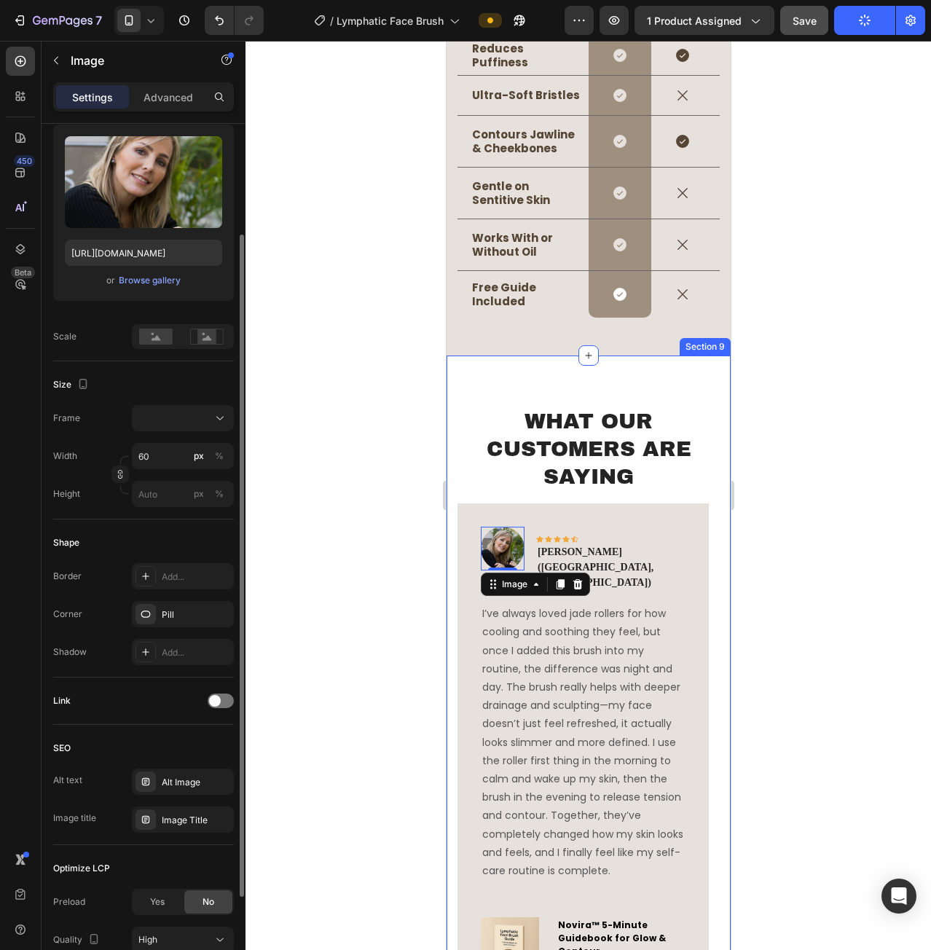
scroll to position [219, 0]
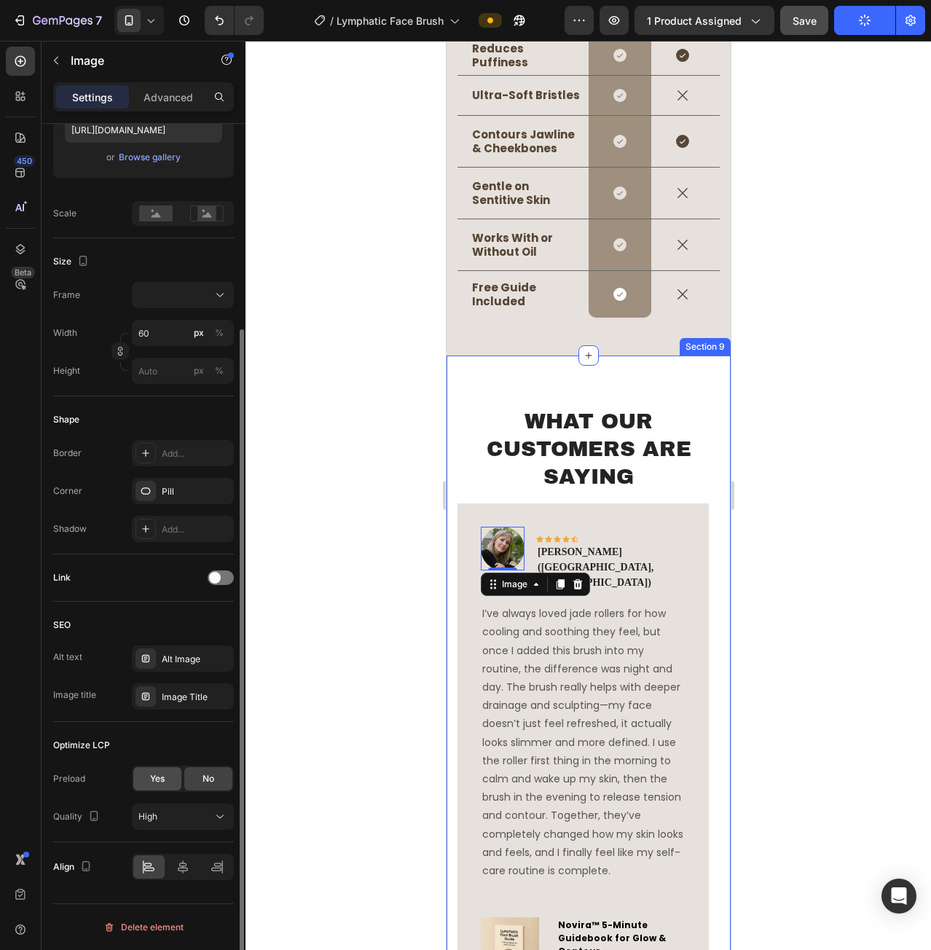
click at [153, 776] on span "Yes" at bounding box center [157, 778] width 15 height 13
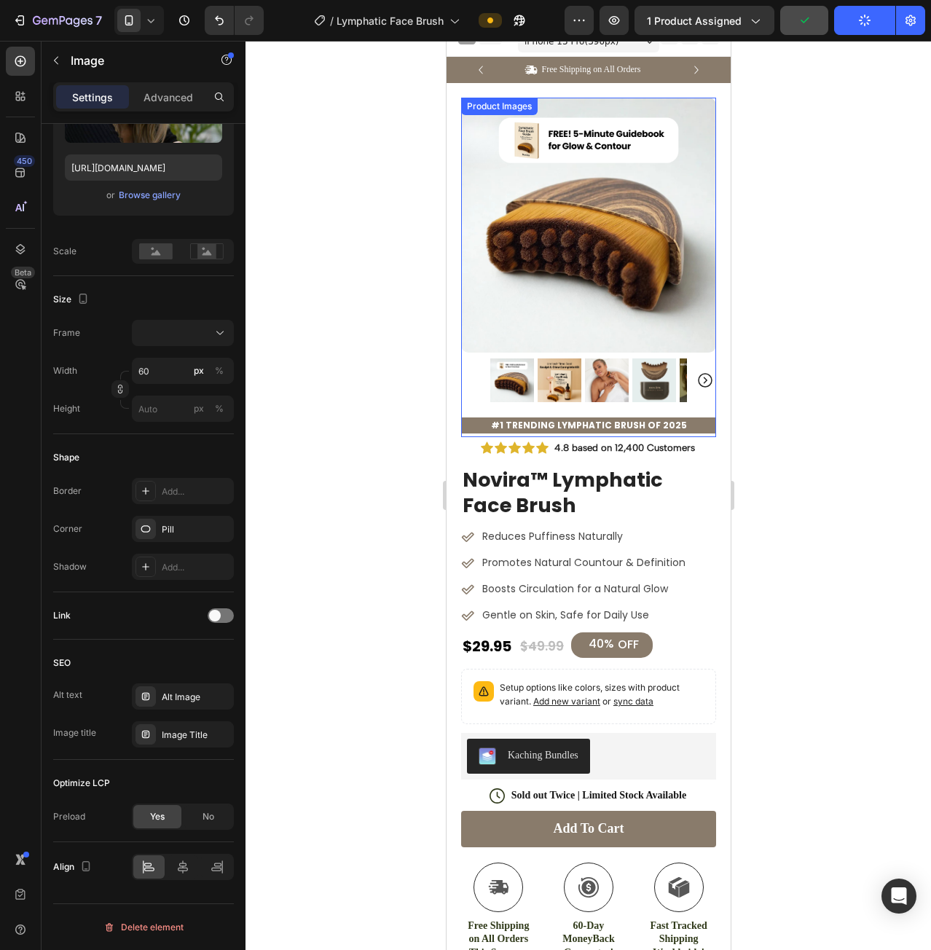
scroll to position [0, 0]
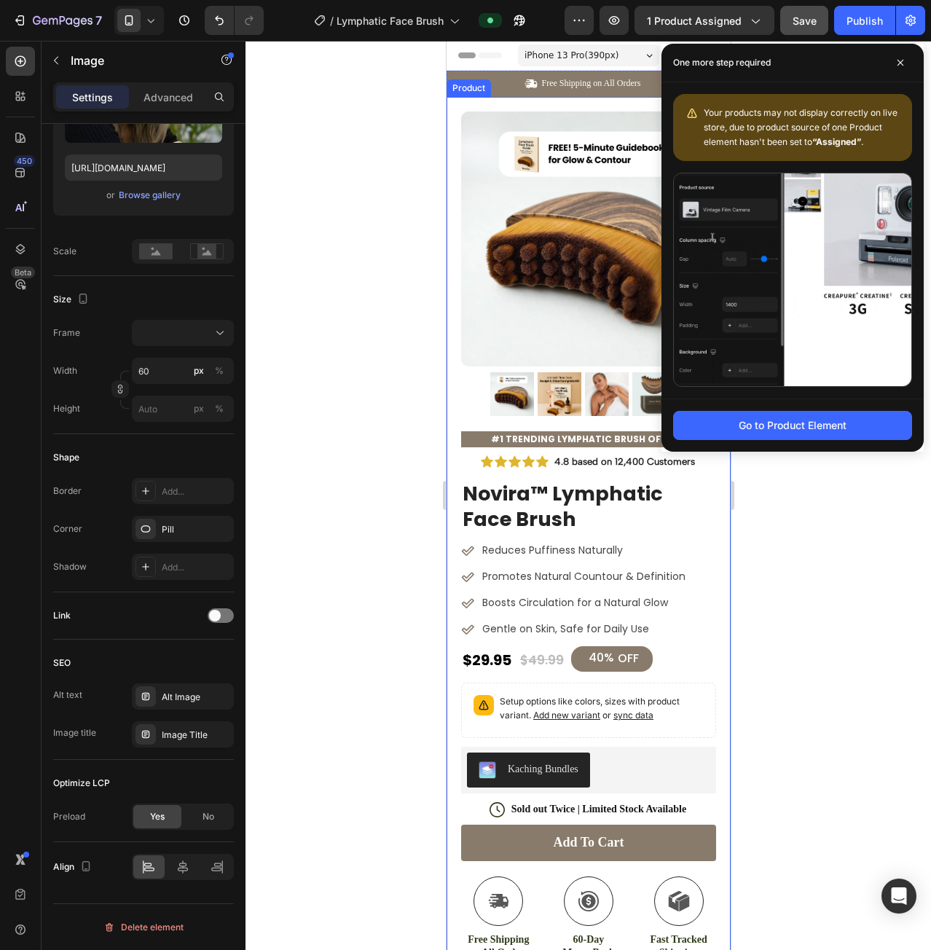
click at [367, 208] on div at bounding box center [589, 495] width 686 height 909
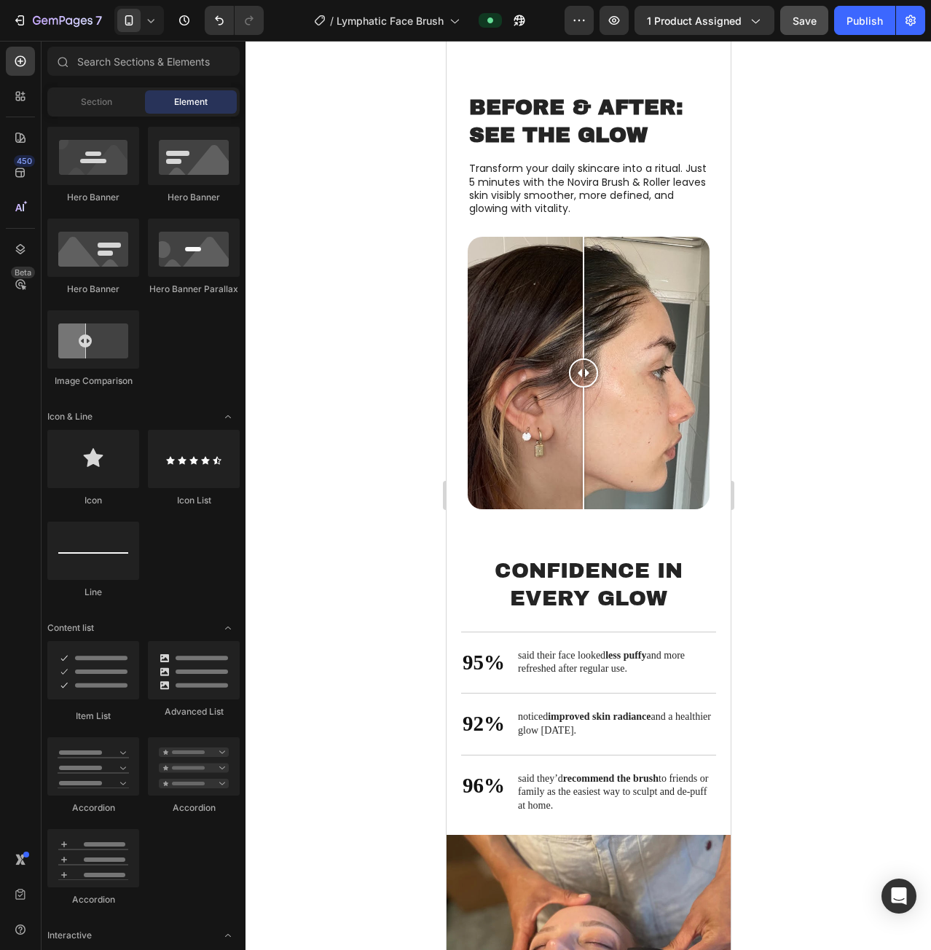
scroll to position [2320, 0]
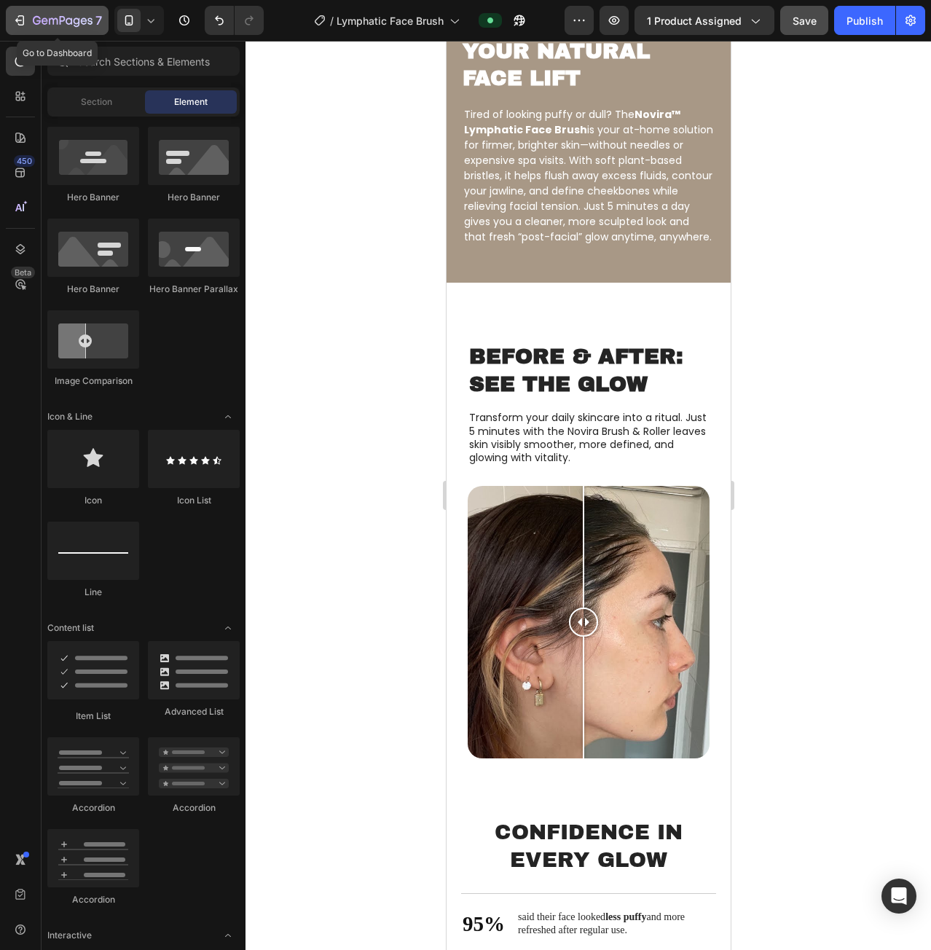
click at [20, 27] on div "7" at bounding box center [57, 20] width 90 height 17
